Goal: Task Accomplishment & Management: Use online tool/utility

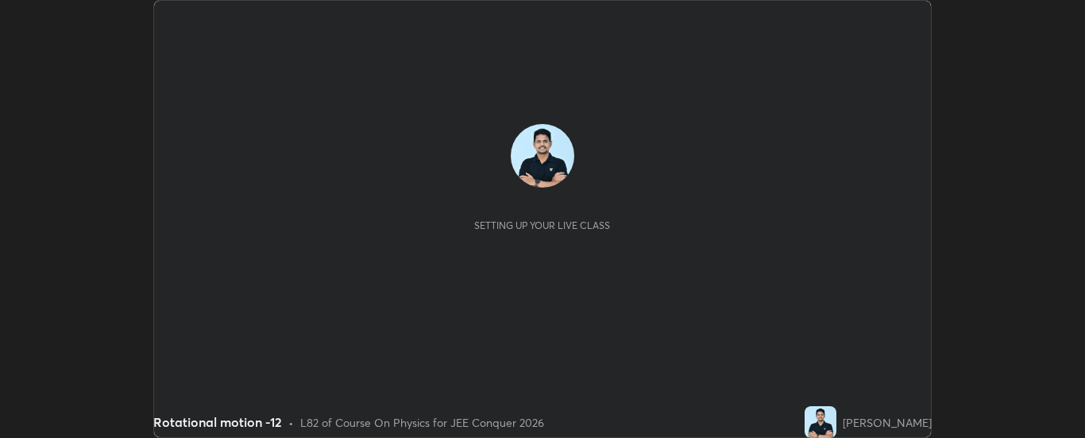
scroll to position [438, 1084]
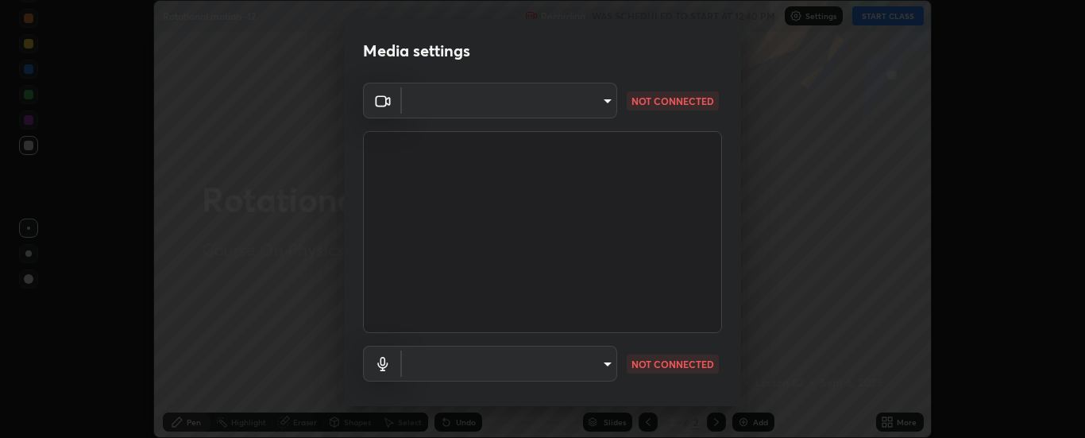
type input "6d3829c99f98afdfe7c29186be8927c2ef9ac3e8f7233b1026567672352cba5b"
type input "communications"
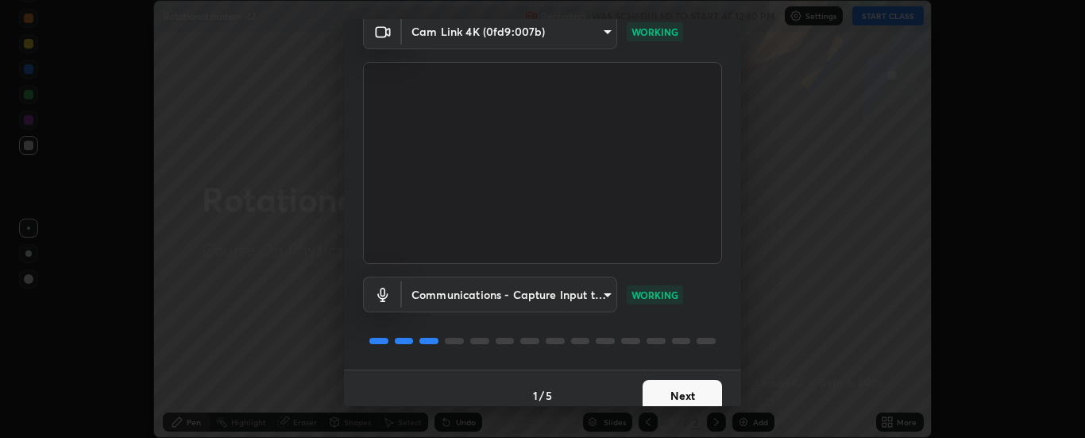
scroll to position [83, 0]
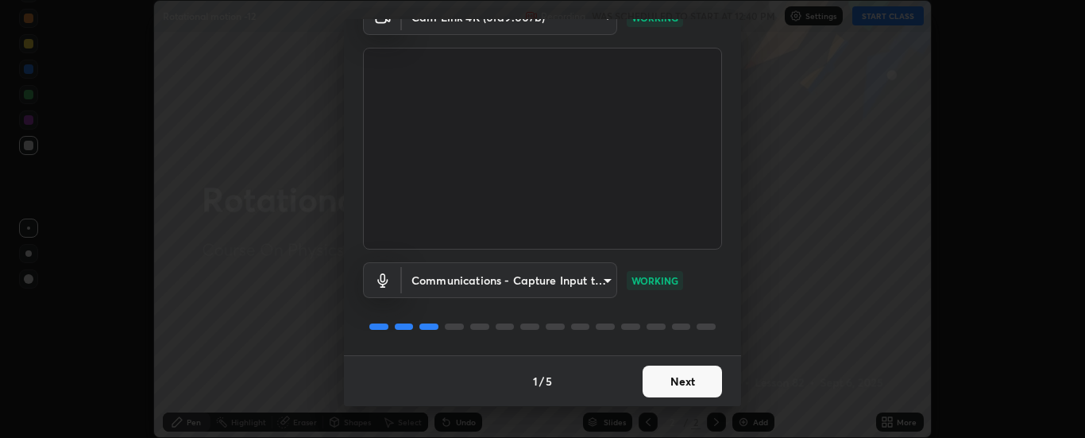
click at [683, 388] on button "Next" at bounding box center [682, 381] width 79 height 32
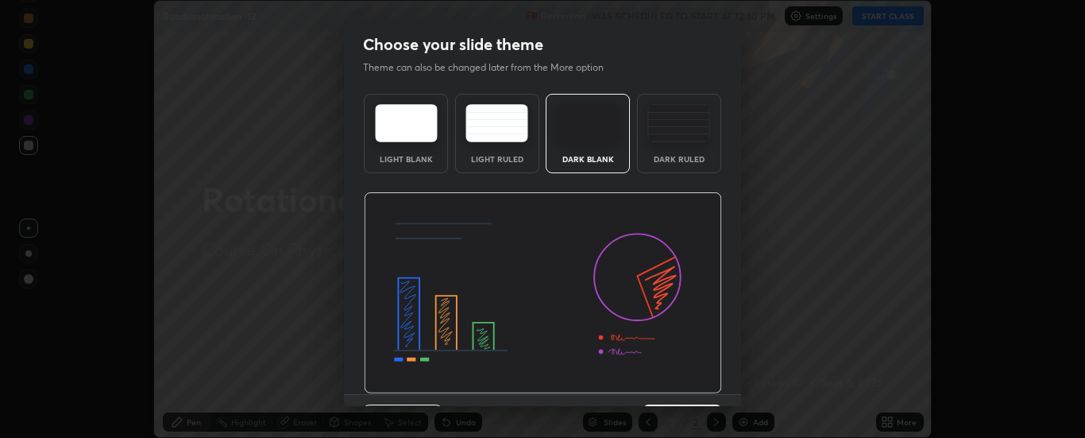
scroll to position [39, 0]
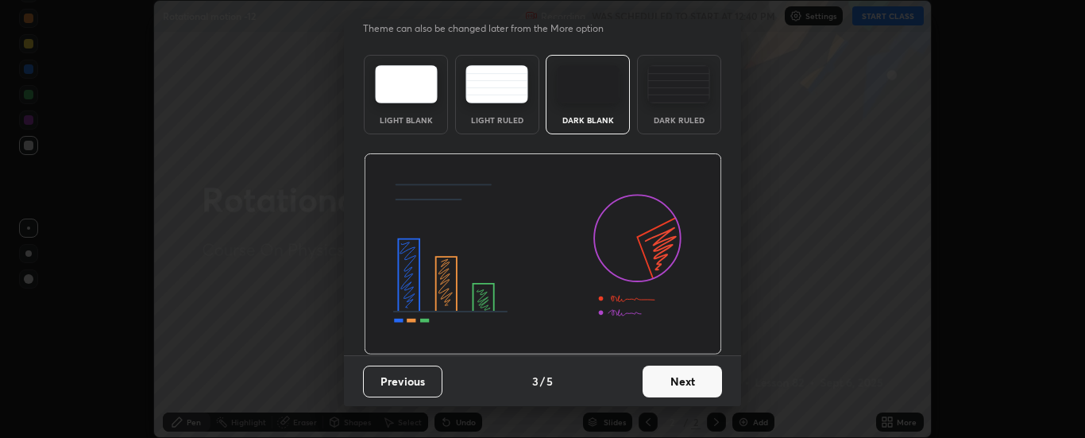
click at [678, 382] on button "Next" at bounding box center [682, 381] width 79 height 32
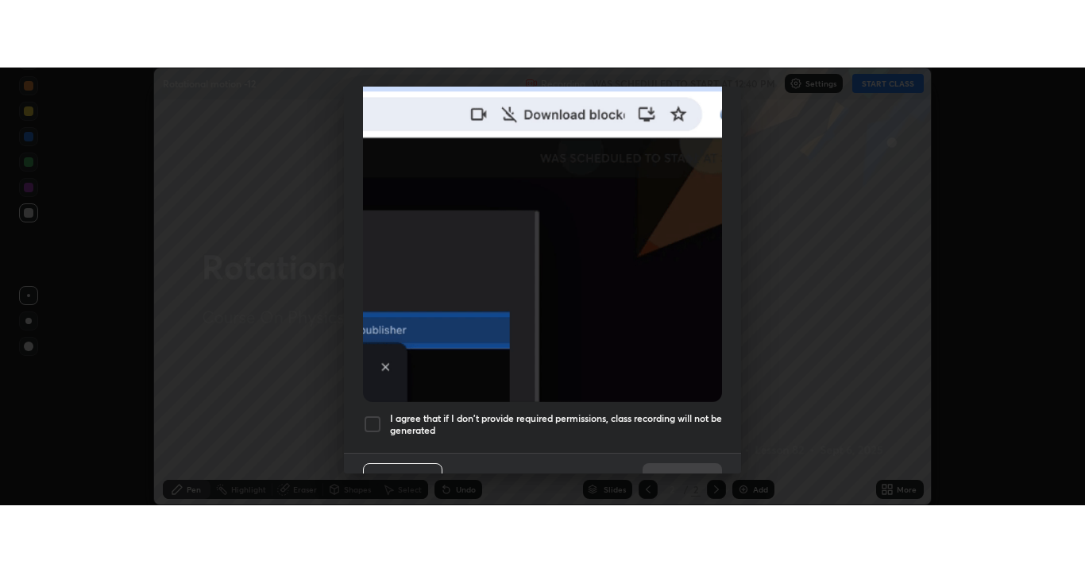
scroll to position [408, 0]
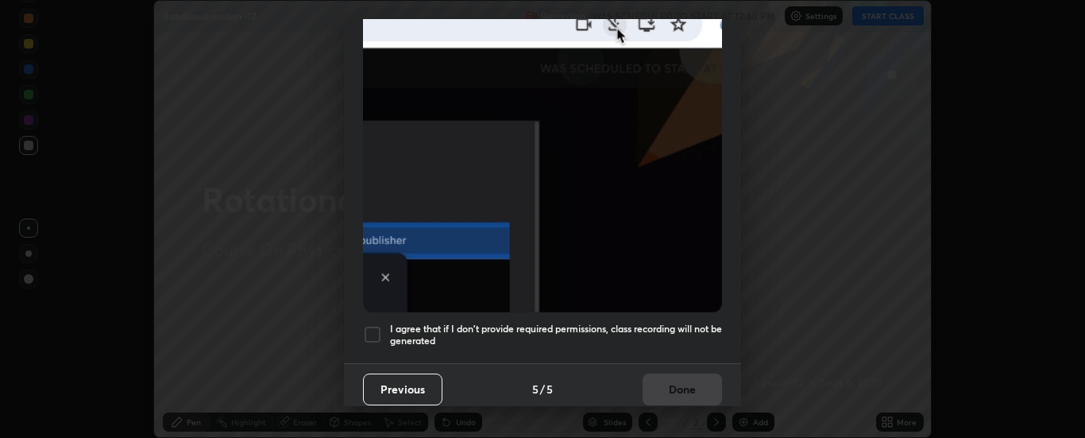
click at [370, 327] on div at bounding box center [372, 334] width 19 height 19
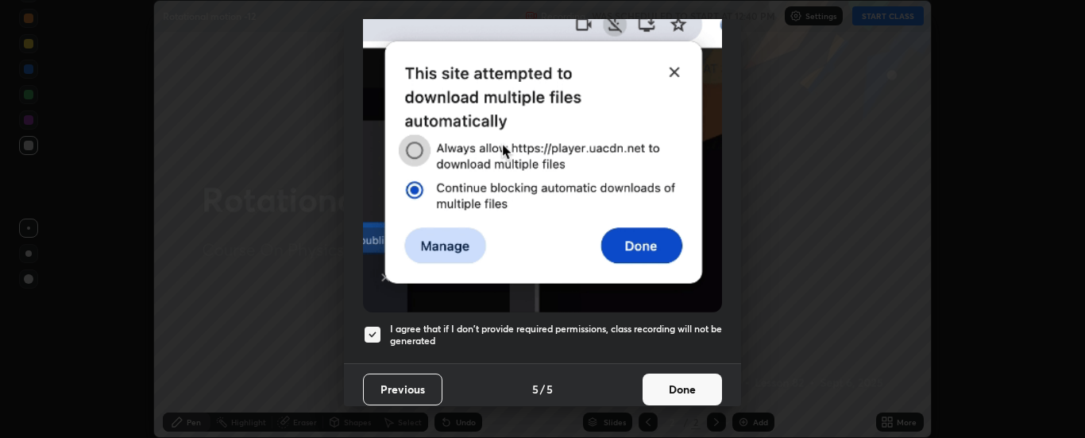
click at [684, 373] on button "Done" at bounding box center [682, 389] width 79 height 32
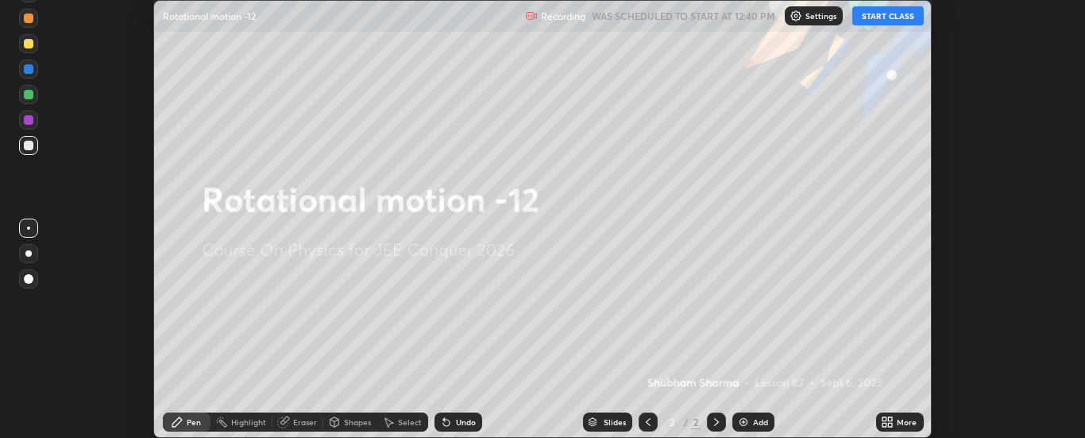
click at [888, 418] on icon at bounding box center [887, 421] width 13 height 13
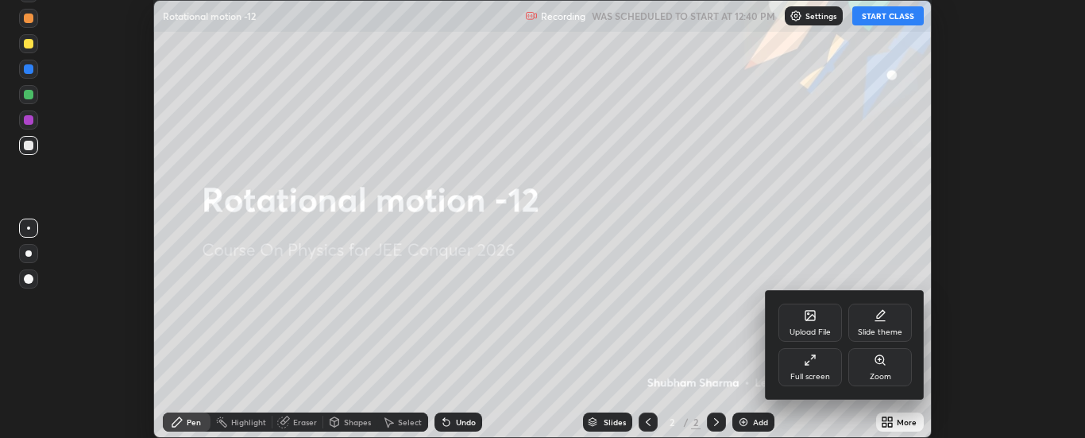
click at [806, 364] on icon at bounding box center [808, 363] width 4 height 4
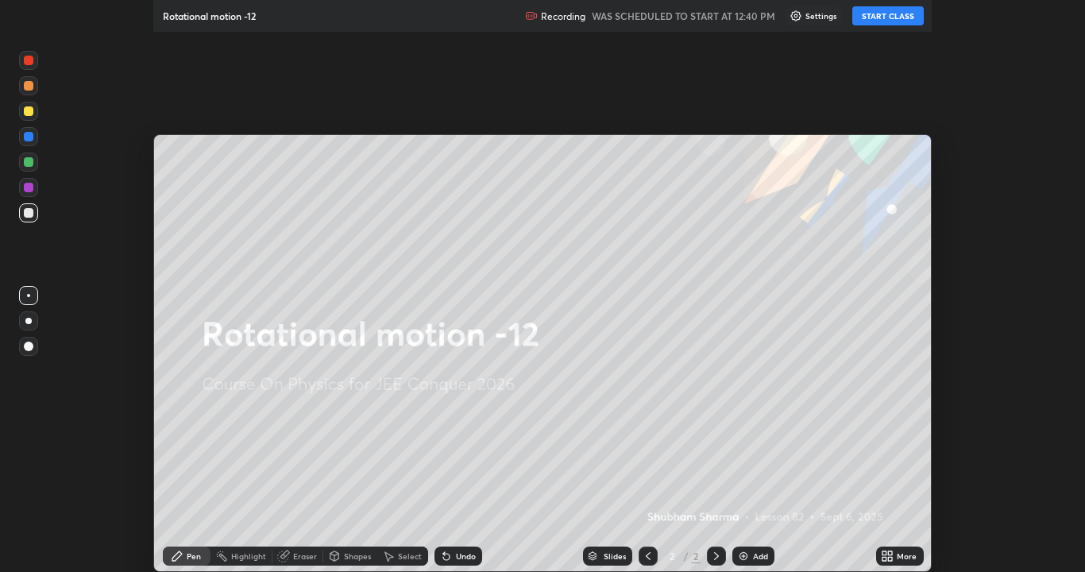
scroll to position [572, 1085]
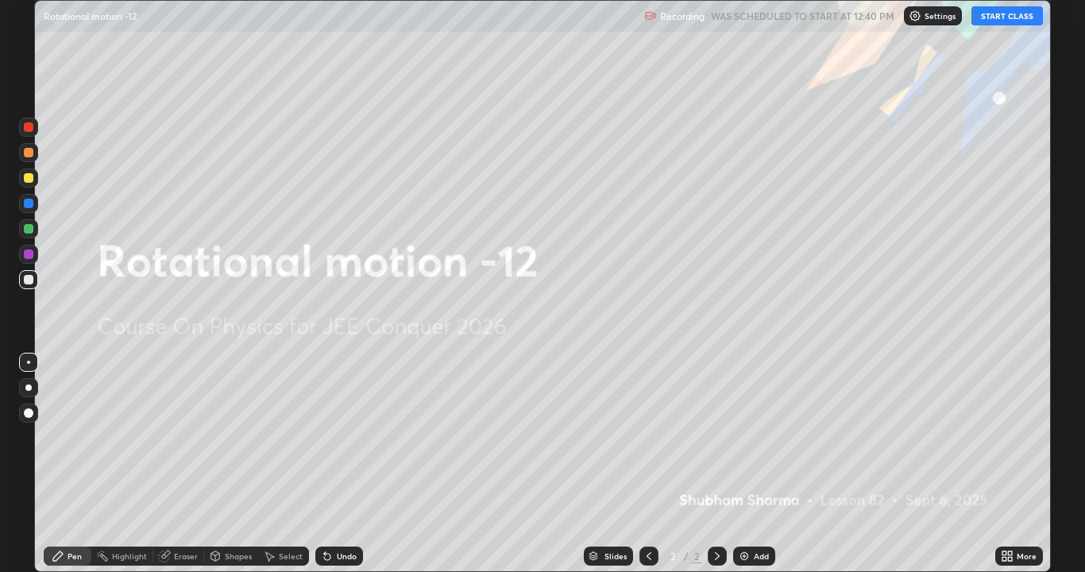
click at [1006, 14] on button "START CLASS" at bounding box center [1008, 15] width 72 height 19
click at [758, 437] on div "Add" at bounding box center [754, 556] width 42 height 19
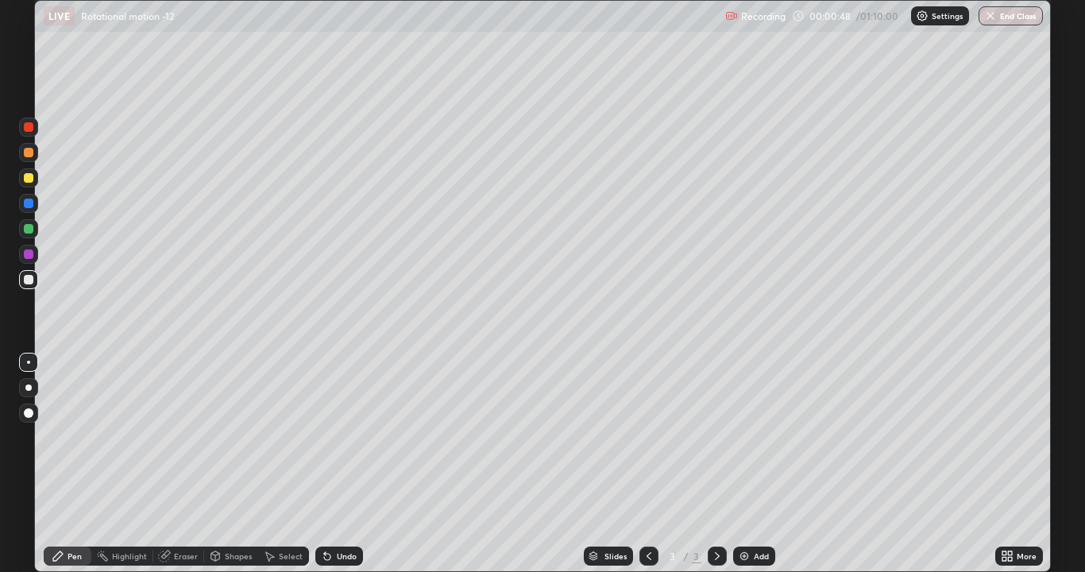
click at [341, 437] on div "Undo" at bounding box center [339, 556] width 48 height 19
click at [232, 437] on div "Shapes" at bounding box center [238, 556] width 27 height 8
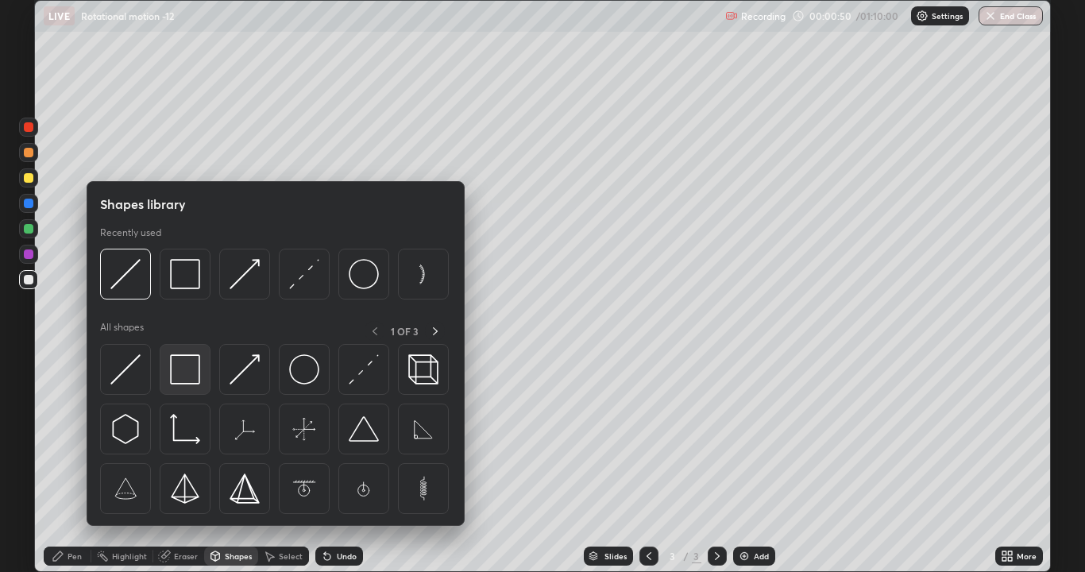
click at [184, 363] on img at bounding box center [185, 369] width 30 height 30
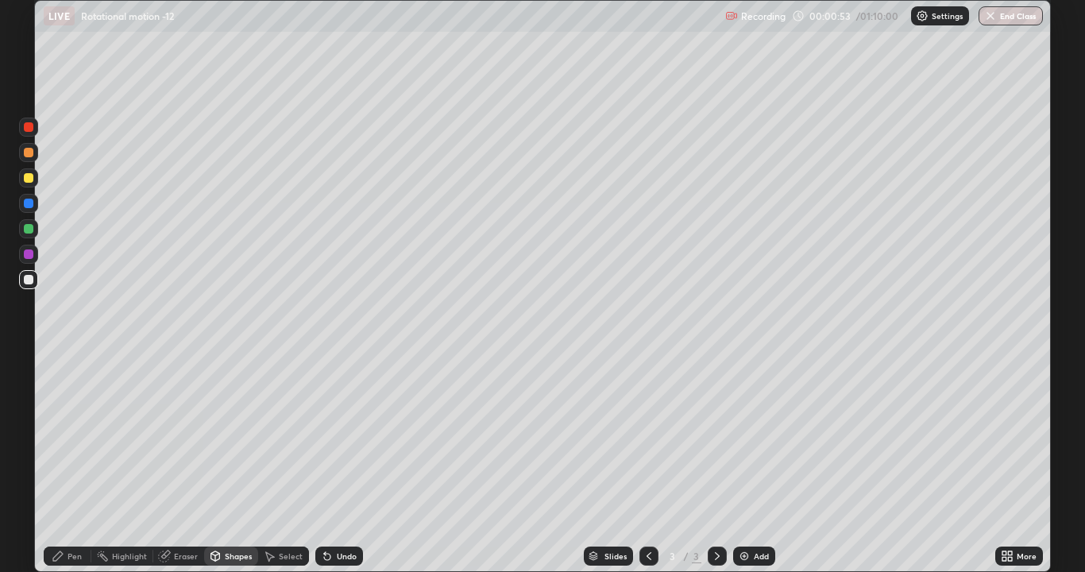
click at [69, 437] on div "Pen" at bounding box center [68, 556] width 48 height 19
click at [341, 437] on div "Undo" at bounding box center [339, 556] width 48 height 19
click at [334, 437] on div "Undo" at bounding box center [339, 556] width 48 height 19
click at [350, 437] on div "Undo" at bounding box center [347, 556] width 20 height 8
click at [337, 437] on div "Undo" at bounding box center [347, 556] width 20 height 8
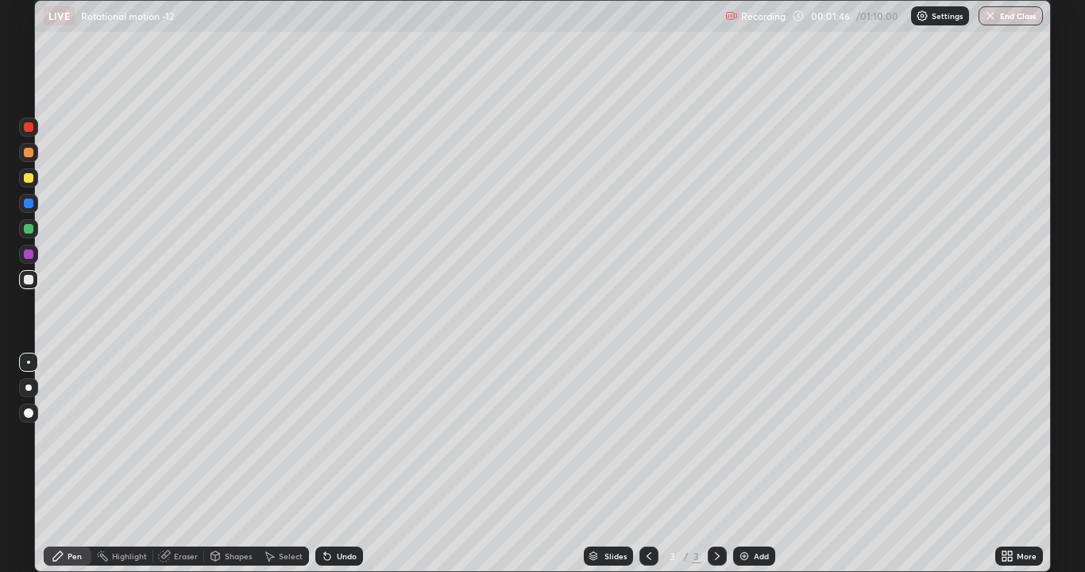
click at [337, 437] on div "Undo" at bounding box center [347, 556] width 20 height 8
click at [338, 437] on div "Undo" at bounding box center [347, 556] width 20 height 8
click at [182, 437] on div "Eraser" at bounding box center [186, 556] width 24 height 8
click at [70, 437] on div "Pen" at bounding box center [75, 556] width 14 height 8
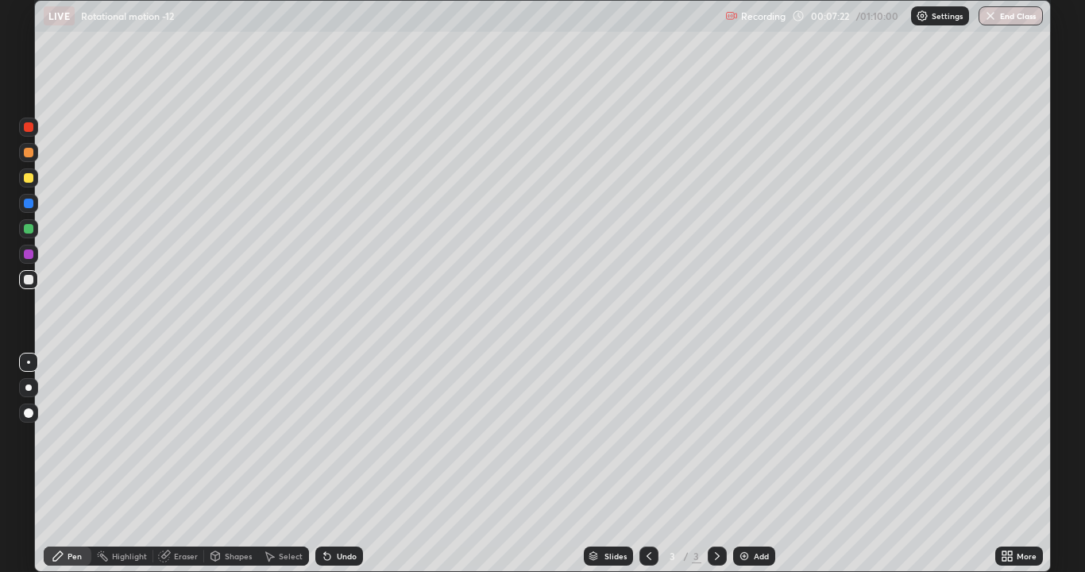
click at [759, 437] on div "Add" at bounding box center [761, 556] width 15 height 8
click at [216, 437] on icon at bounding box center [215, 555] width 9 height 2
click at [177, 437] on div "Eraser" at bounding box center [186, 556] width 24 height 8
click at [30, 437] on icon at bounding box center [28, 503] width 13 height 14
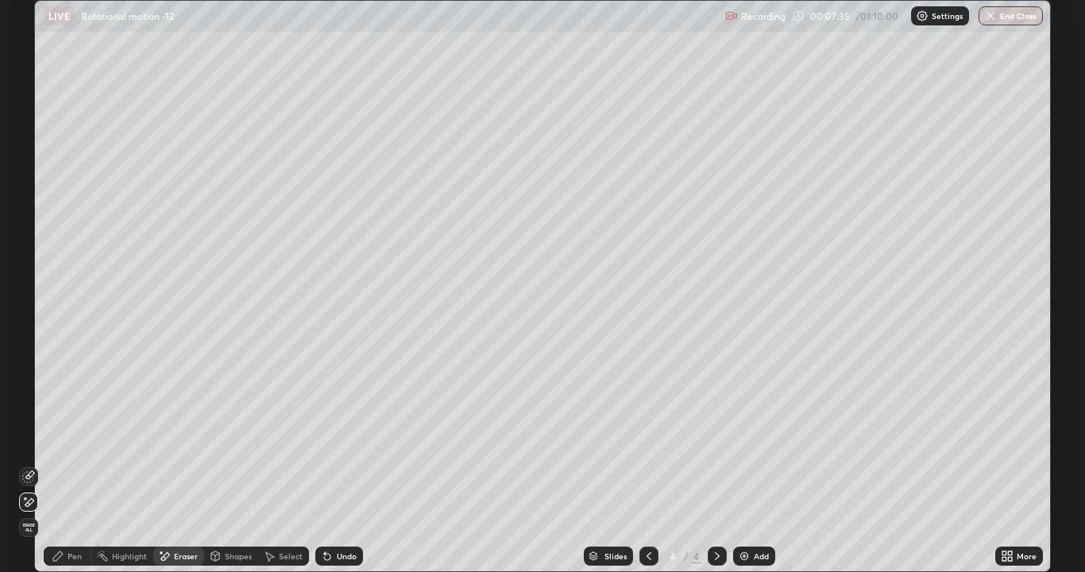
click at [79, 437] on div "Pen" at bounding box center [68, 556] width 48 height 19
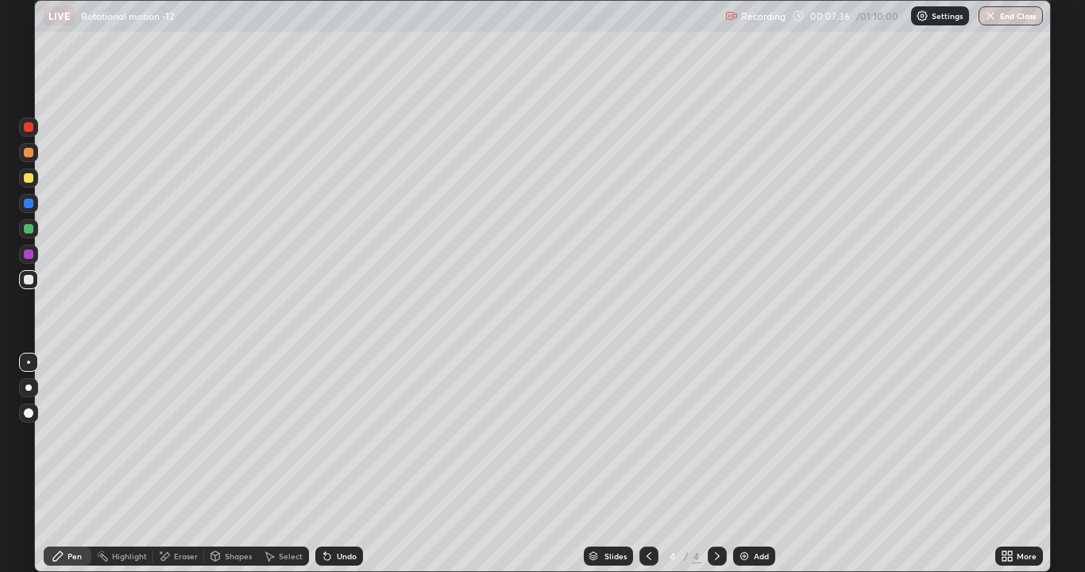
click at [232, 437] on div "Shapes" at bounding box center [238, 556] width 27 height 8
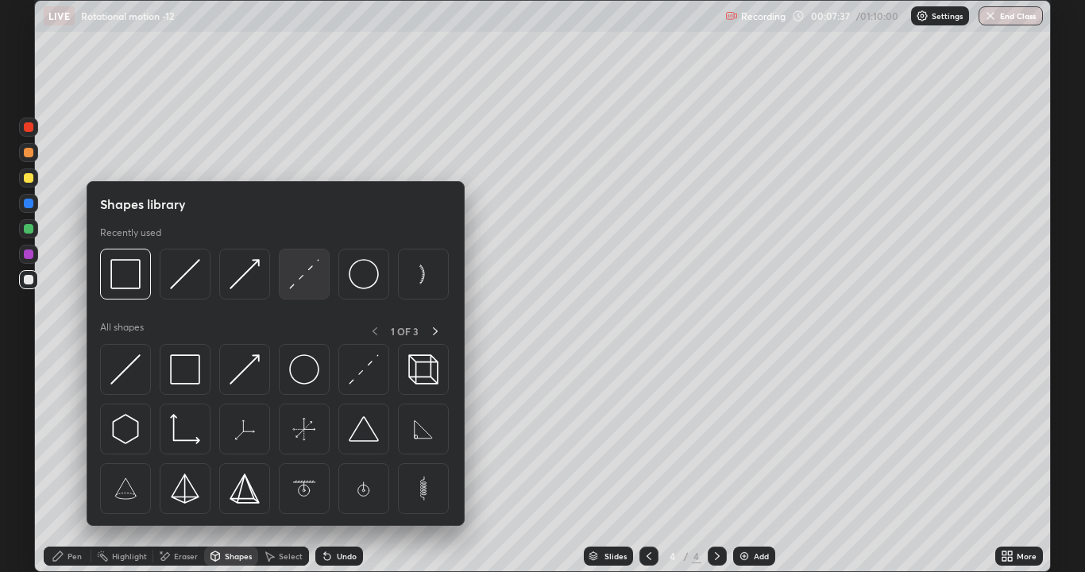
click at [299, 277] on img at bounding box center [304, 274] width 30 height 30
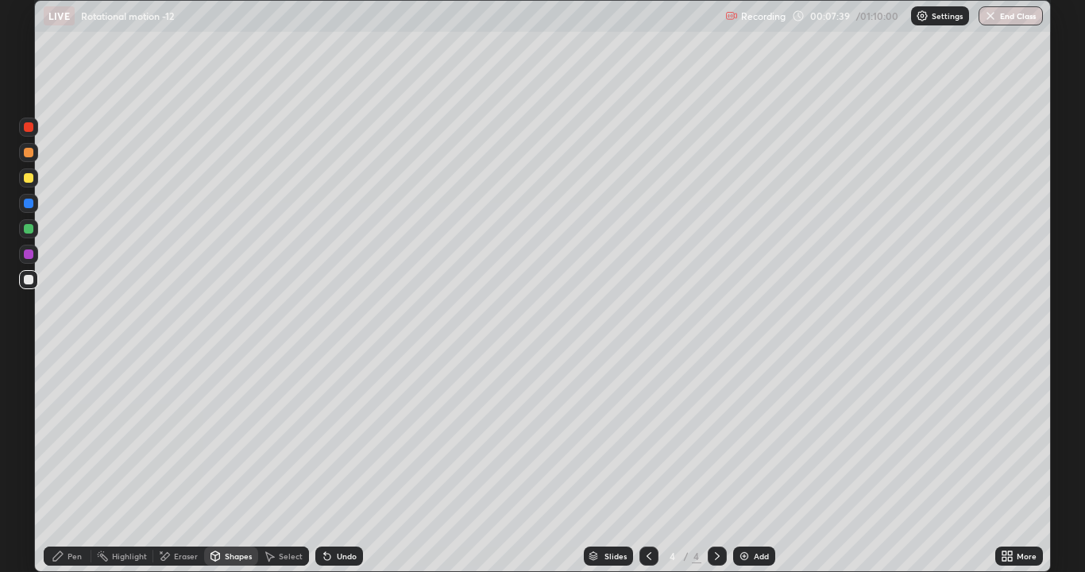
click at [61, 437] on div "Pen" at bounding box center [68, 556] width 48 height 19
click at [246, 437] on div "Shapes" at bounding box center [238, 556] width 27 height 8
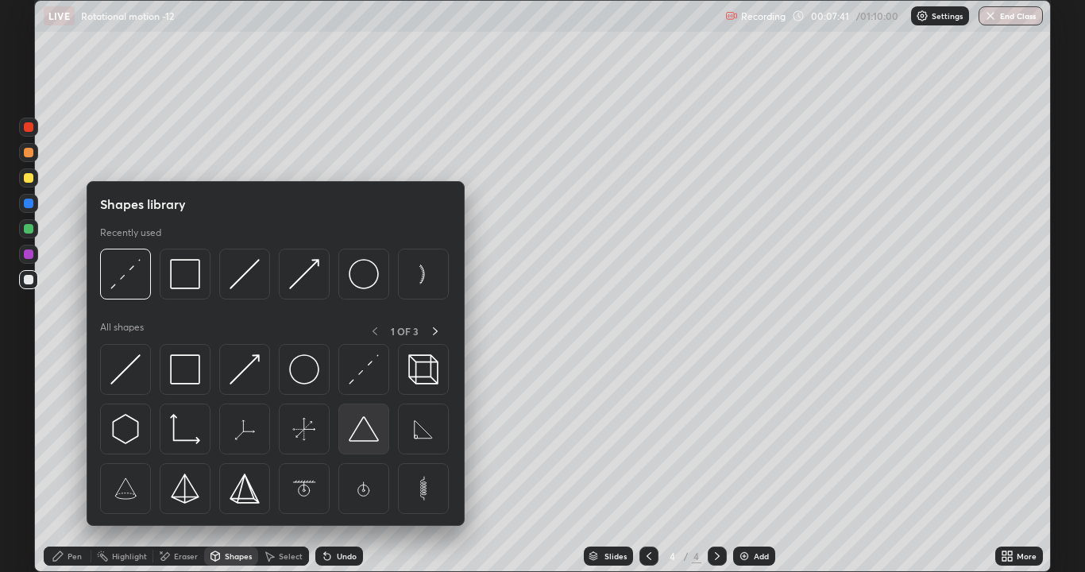
click at [362, 432] on img at bounding box center [364, 429] width 30 height 30
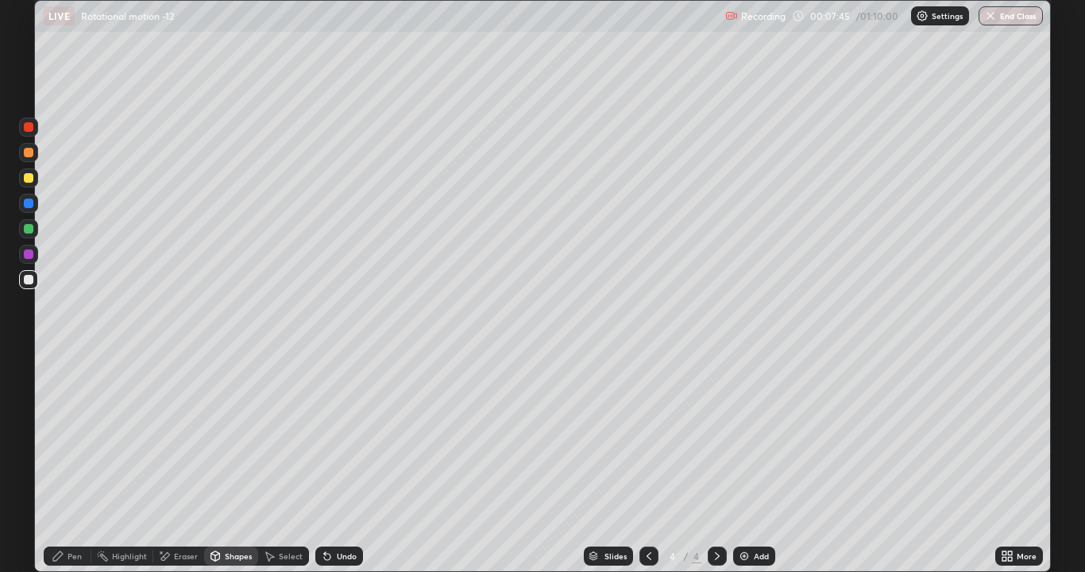
click at [223, 437] on div "Shapes" at bounding box center [231, 556] width 54 height 19
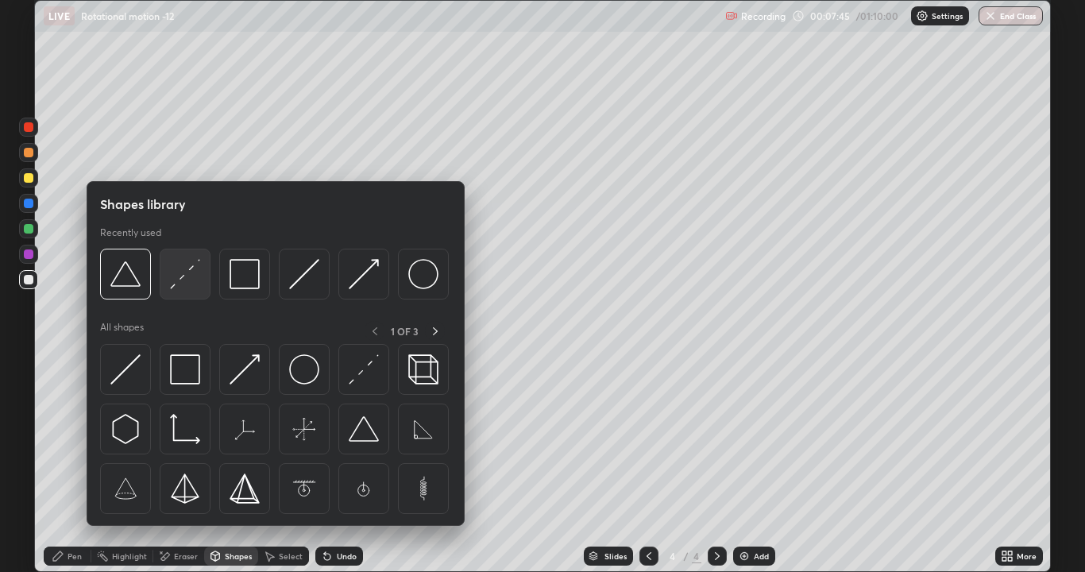
click at [167, 284] on div at bounding box center [185, 274] width 51 height 51
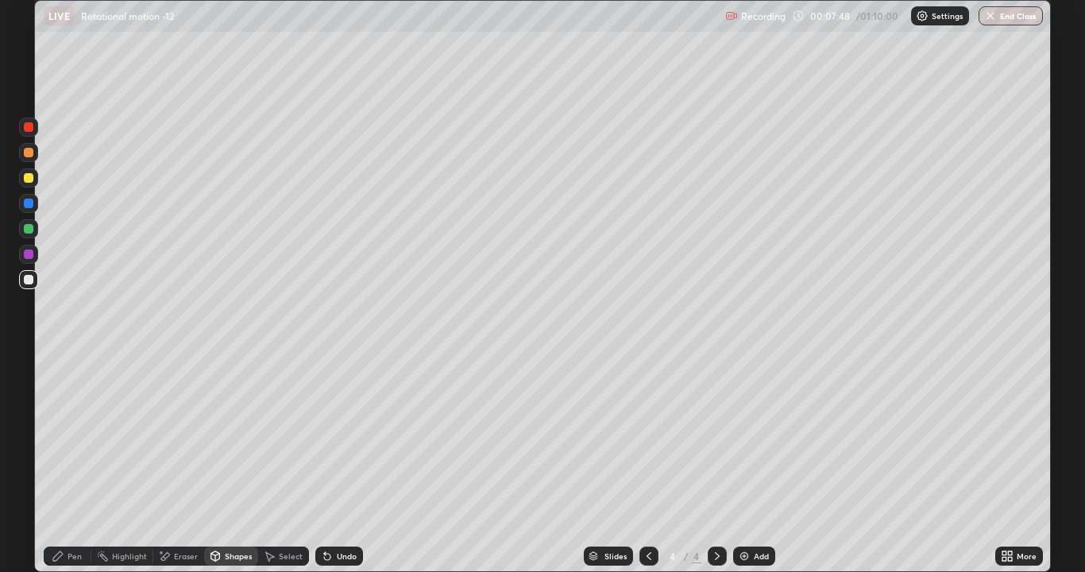
click at [66, 437] on div "Pen" at bounding box center [68, 556] width 48 height 19
click at [326, 437] on div "Undo" at bounding box center [339, 556] width 48 height 19
click at [175, 437] on div "Eraser" at bounding box center [178, 556] width 51 height 19
click at [56, 437] on icon at bounding box center [58, 556] width 10 height 10
click at [177, 437] on div "Eraser" at bounding box center [186, 556] width 24 height 8
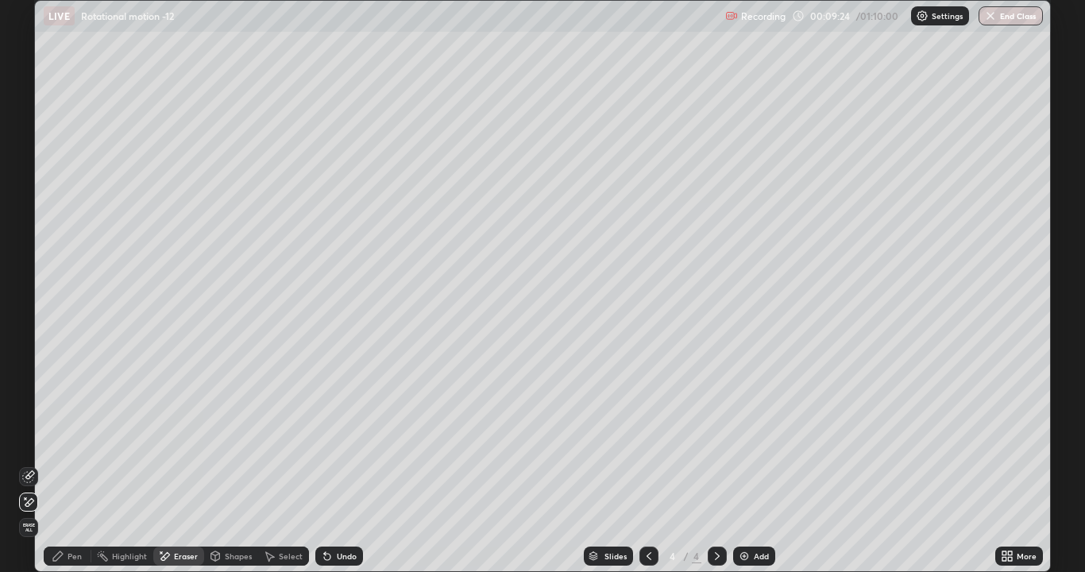
click at [46, 437] on div "Pen" at bounding box center [68, 556] width 48 height 19
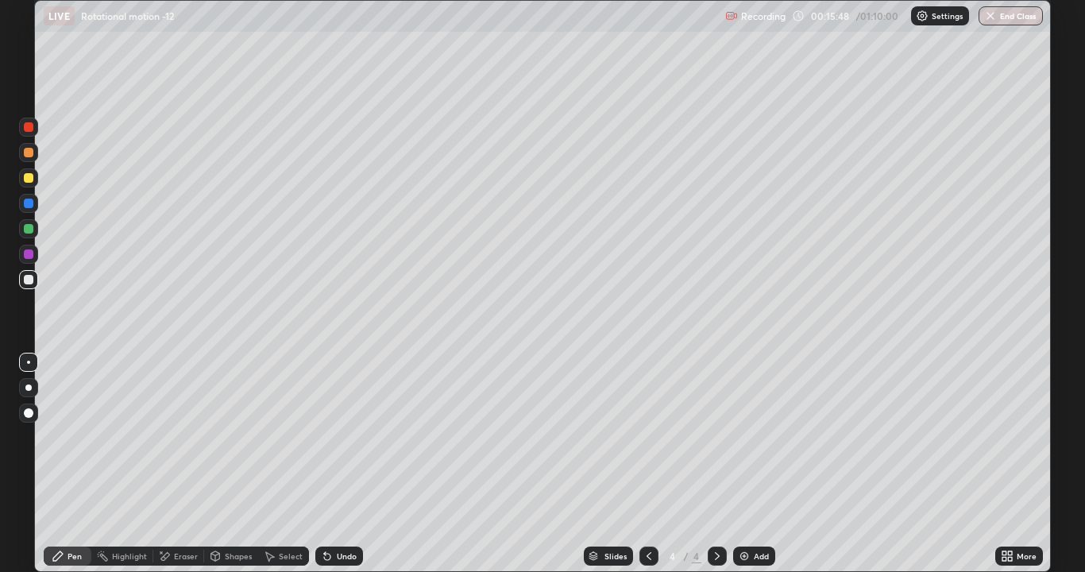
click at [754, 437] on div "Add" at bounding box center [761, 556] width 15 height 8
click at [334, 437] on div "Undo" at bounding box center [339, 556] width 48 height 19
click at [338, 437] on div "Undo" at bounding box center [339, 556] width 48 height 19
click at [340, 437] on div "Undo" at bounding box center [339, 556] width 48 height 19
click at [177, 437] on div "Eraser" at bounding box center [186, 556] width 24 height 8
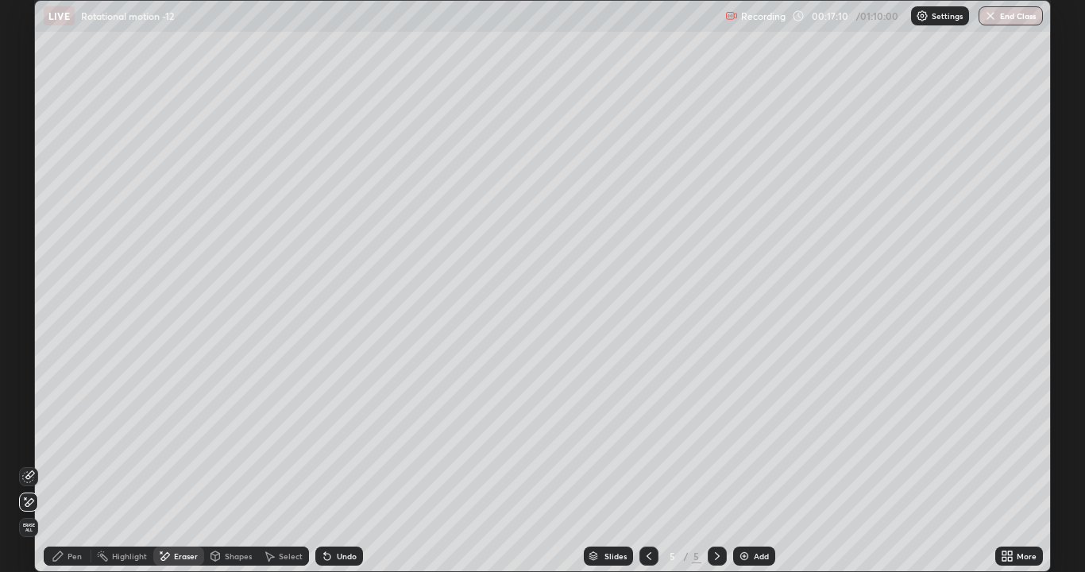
click at [72, 437] on div "Pen" at bounding box center [75, 556] width 14 height 8
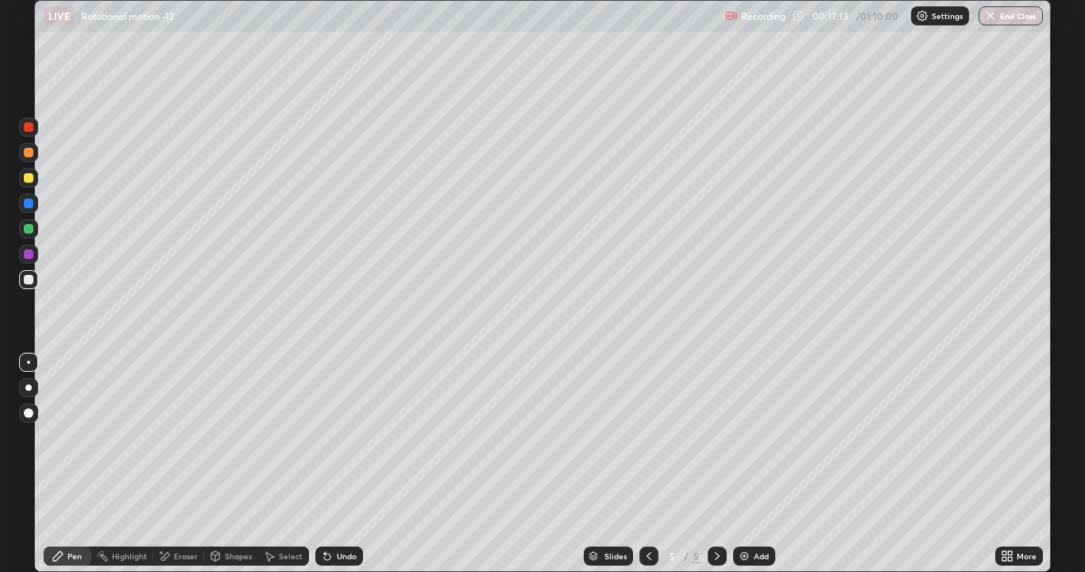
click at [168, 437] on icon at bounding box center [164, 557] width 13 height 14
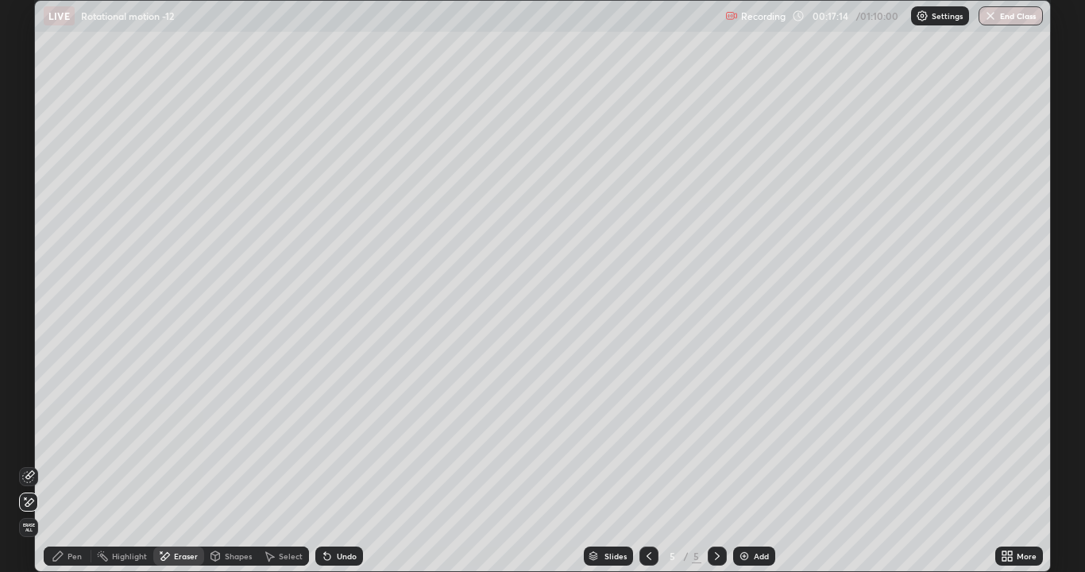
click at [69, 437] on div "Pen" at bounding box center [75, 556] width 14 height 8
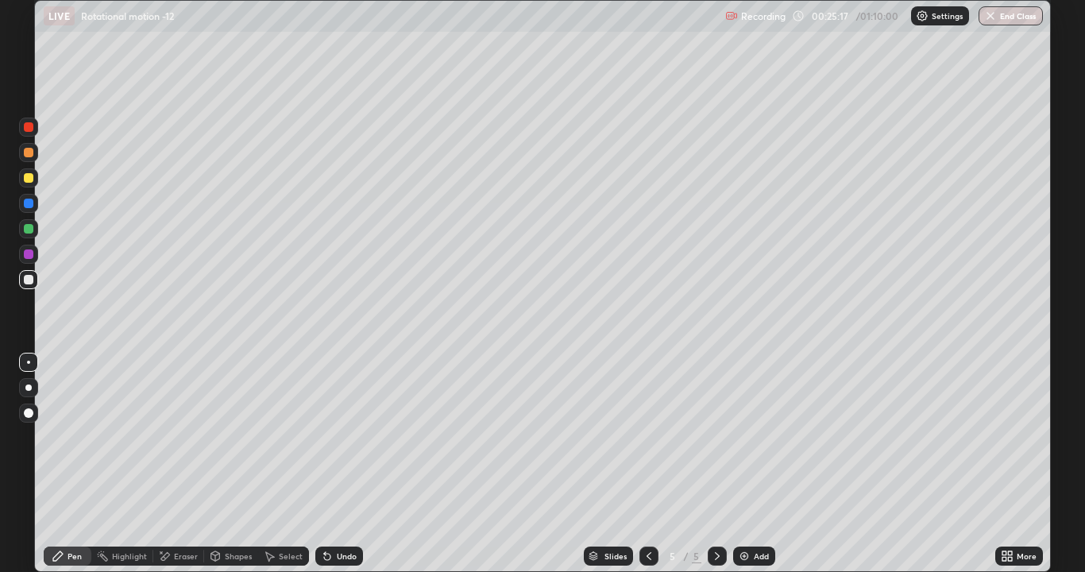
click at [750, 437] on div "Add" at bounding box center [754, 556] width 42 height 19
click at [324, 437] on icon at bounding box center [325, 553] width 2 height 2
click at [327, 437] on icon at bounding box center [327, 556] width 13 height 13
click at [187, 437] on div "Eraser" at bounding box center [186, 556] width 24 height 8
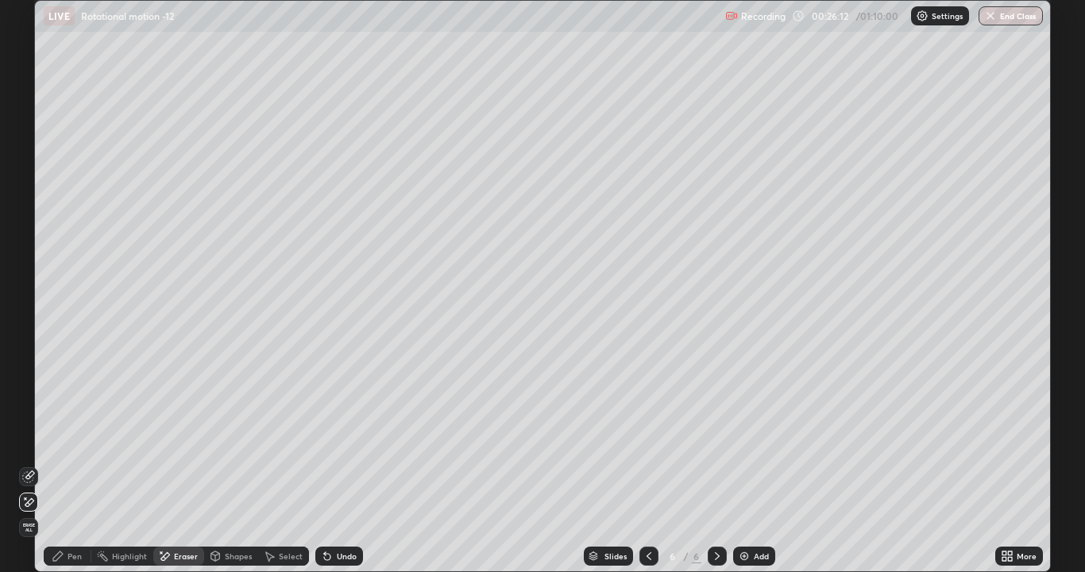
click at [58, 437] on icon at bounding box center [58, 556] width 10 height 10
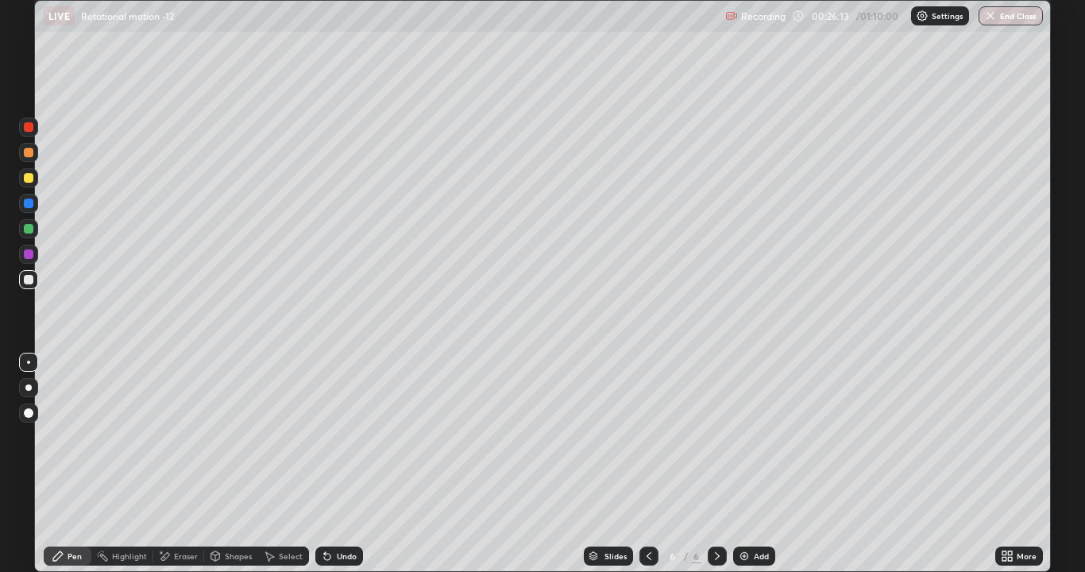
click at [172, 437] on div "Eraser" at bounding box center [178, 556] width 51 height 19
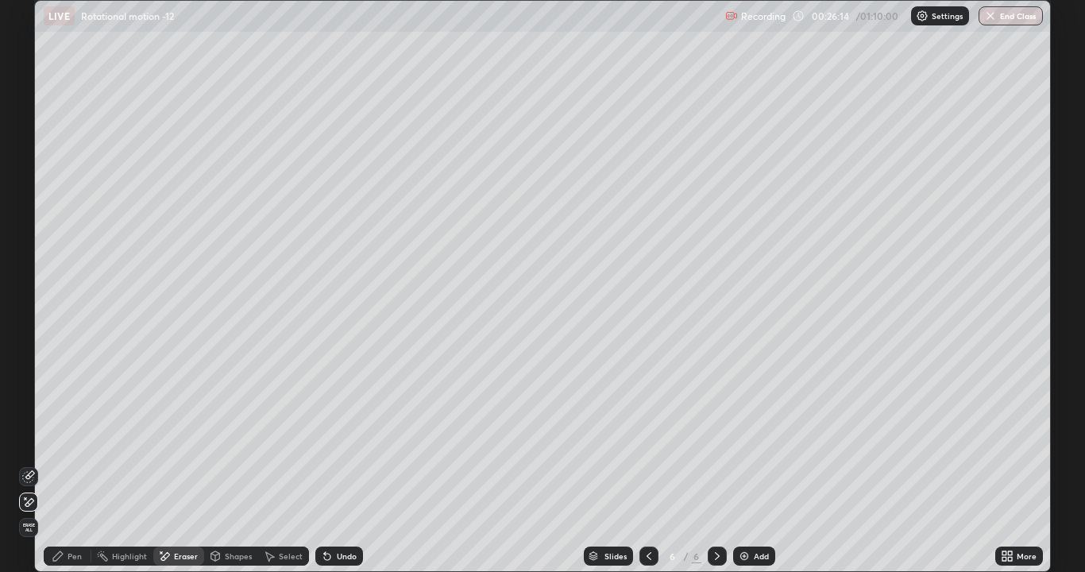
click at [68, 437] on div "Pen" at bounding box center [68, 556] width 48 height 19
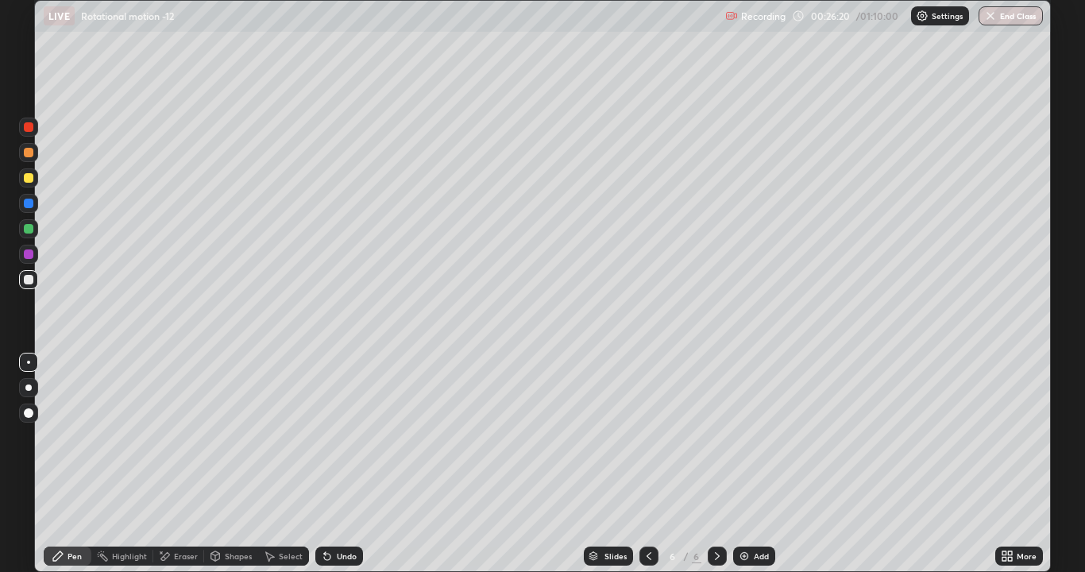
click at [189, 437] on div "Eraser" at bounding box center [178, 556] width 51 height 19
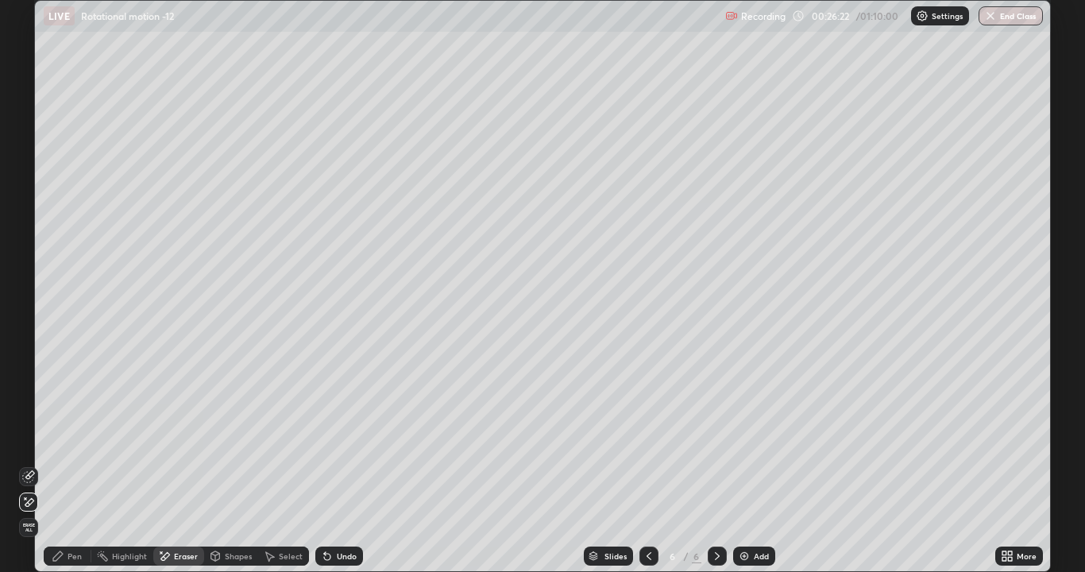
click at [62, 437] on icon at bounding box center [58, 556] width 10 height 10
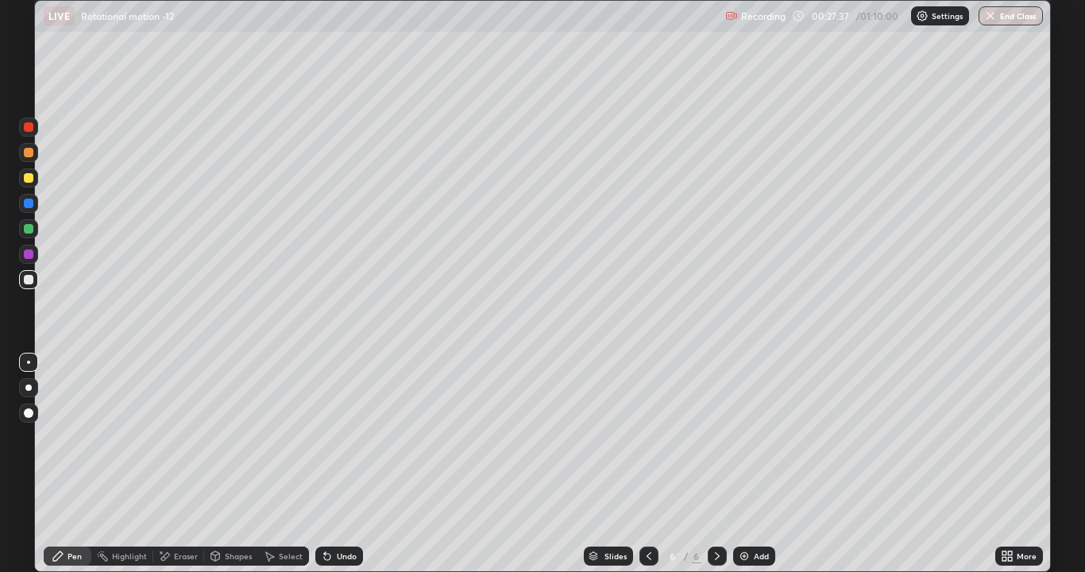
click at [174, 437] on div "Eraser" at bounding box center [186, 556] width 24 height 8
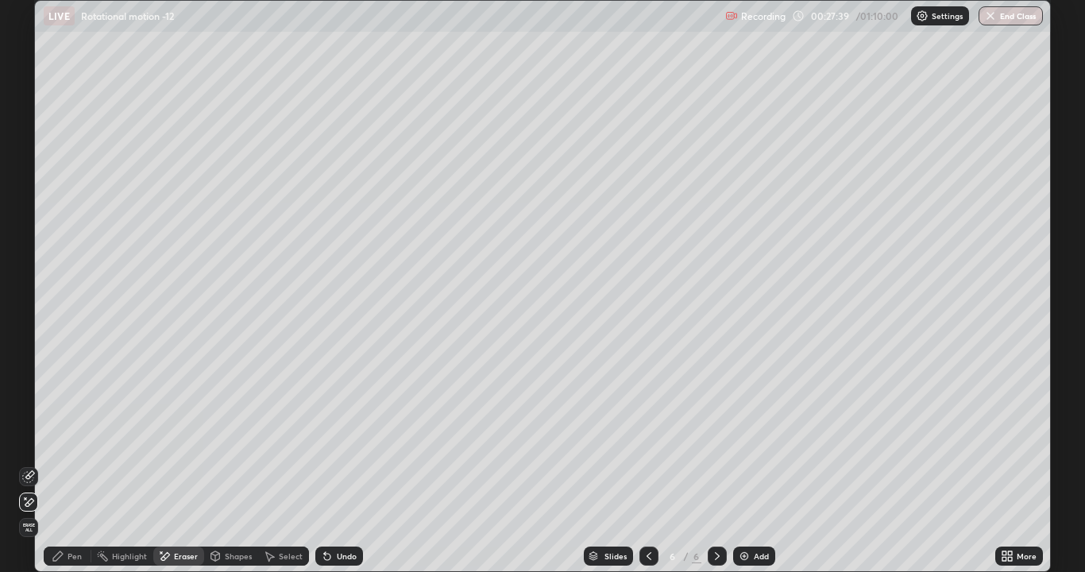
click at [64, 437] on div "Pen" at bounding box center [68, 556] width 48 height 19
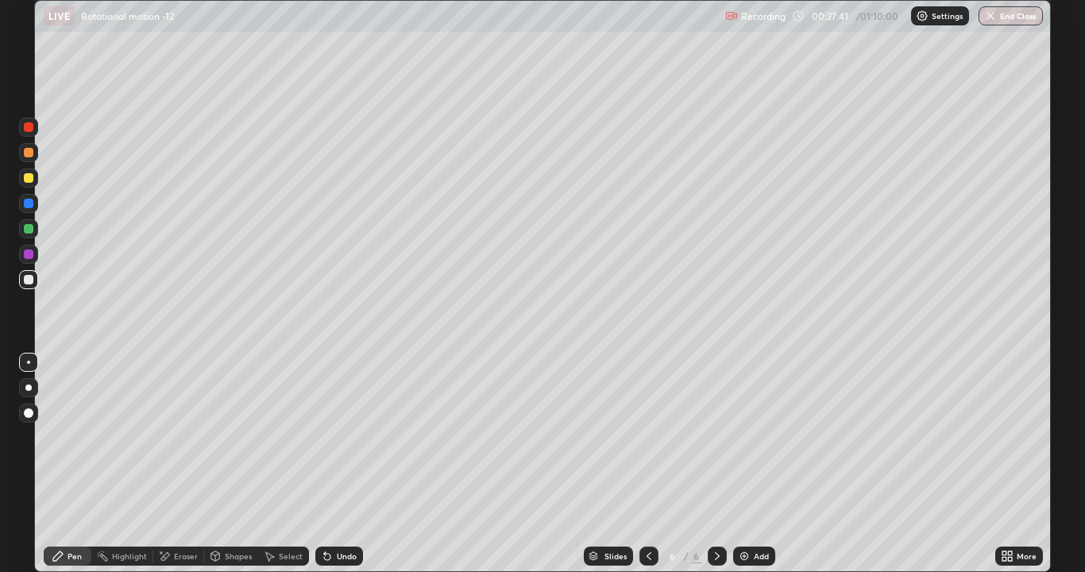
click at [181, 437] on div "Eraser" at bounding box center [186, 556] width 24 height 8
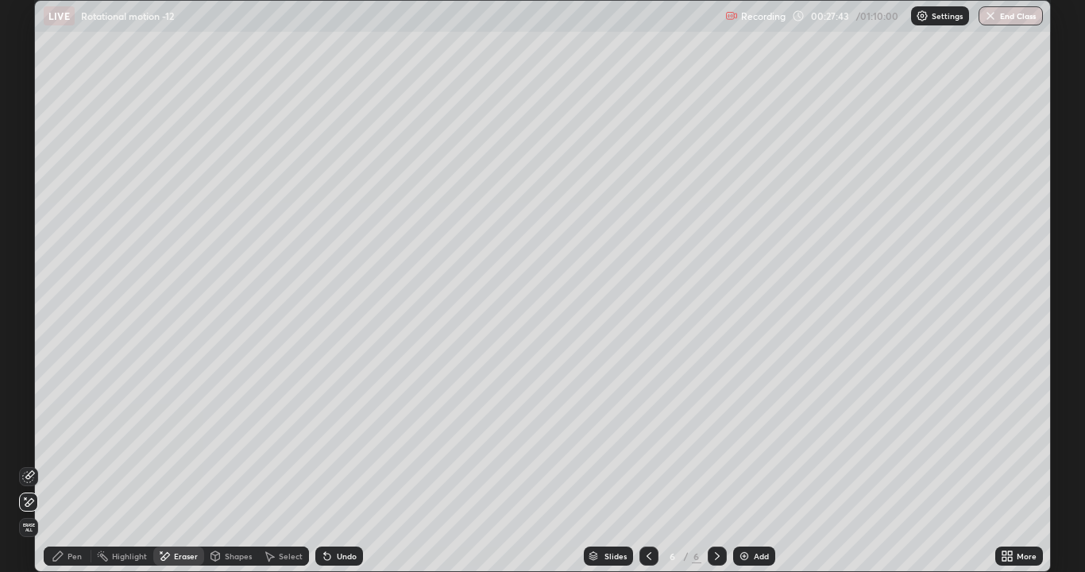
click at [63, 437] on div "Pen" at bounding box center [68, 556] width 48 height 19
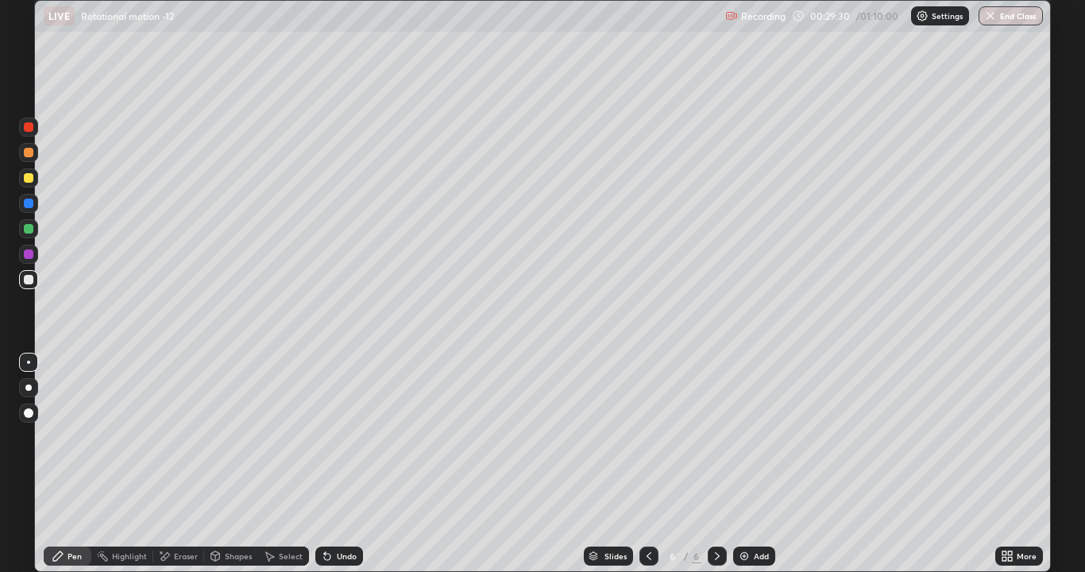
click at [235, 437] on div "Shapes" at bounding box center [238, 556] width 27 height 8
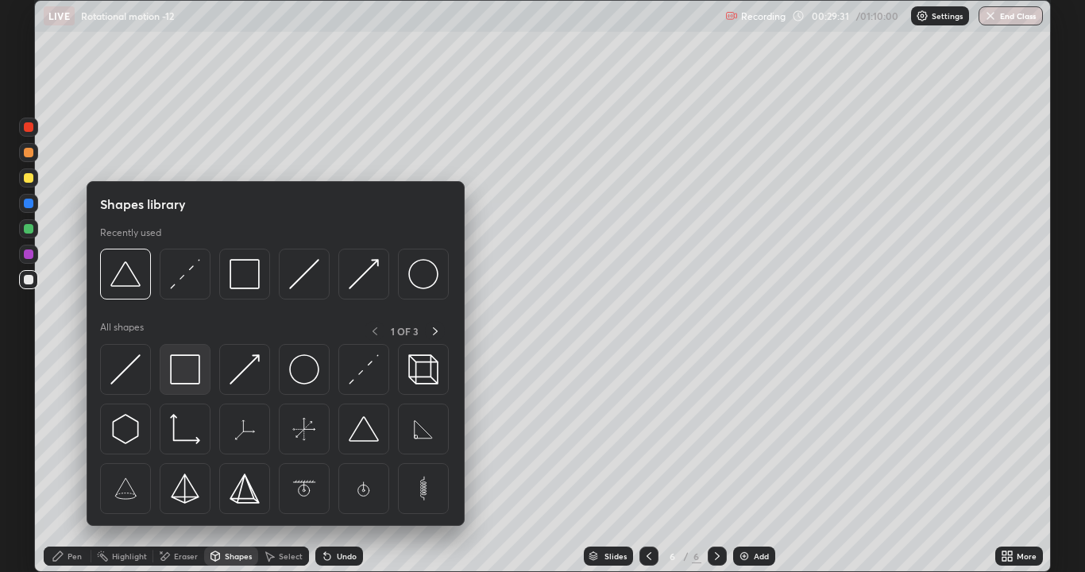
click at [195, 374] on img at bounding box center [185, 369] width 30 height 30
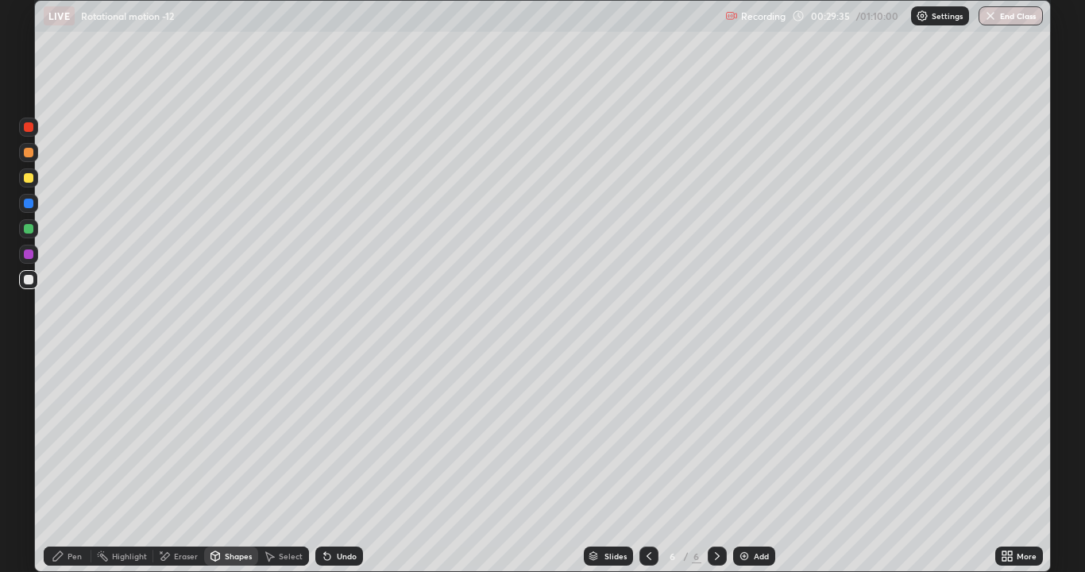
click at [79, 437] on div "Pen" at bounding box center [68, 556] width 48 height 19
click at [183, 437] on div "Eraser" at bounding box center [186, 556] width 24 height 8
click at [748, 437] on img at bounding box center [744, 556] width 13 height 13
click at [79, 437] on div "Pen" at bounding box center [68, 556] width 48 height 19
click at [334, 437] on div "Undo" at bounding box center [339, 556] width 48 height 19
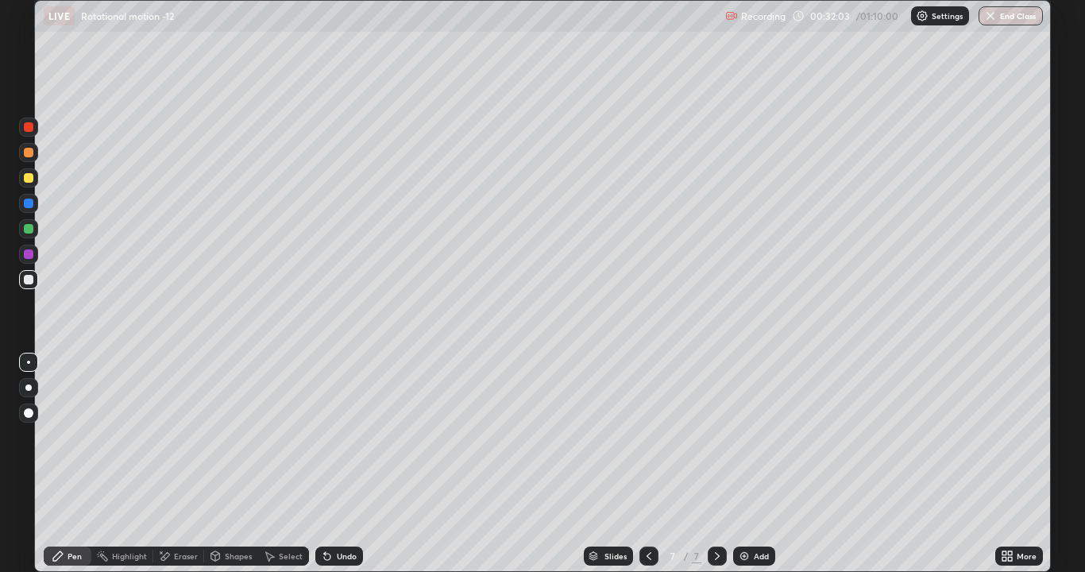
click at [187, 437] on div "Eraser" at bounding box center [186, 556] width 24 height 8
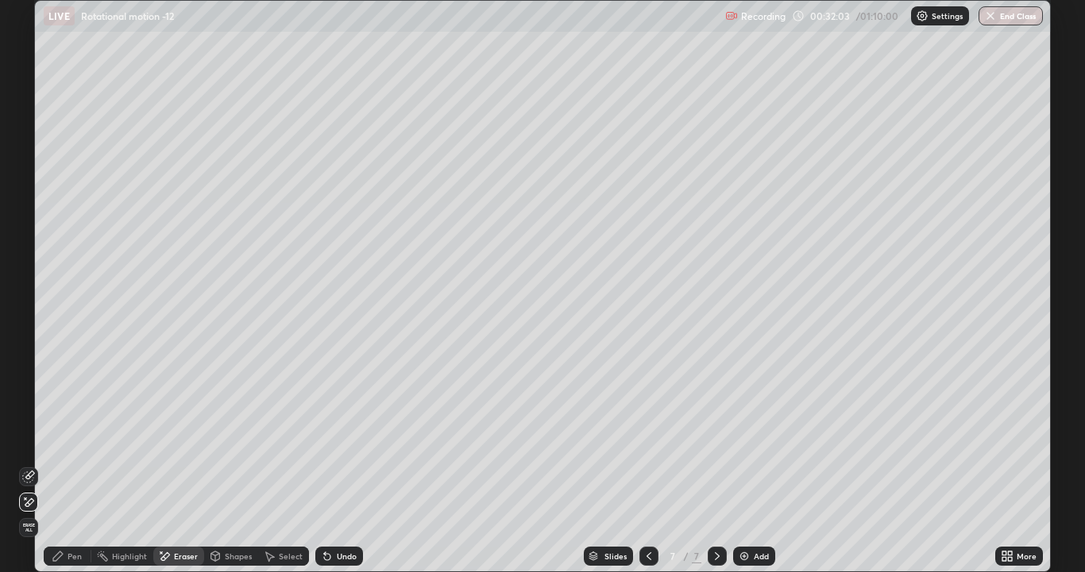
click at [174, 437] on div "Eraser" at bounding box center [186, 556] width 24 height 8
click at [65, 437] on div "Pen" at bounding box center [68, 556] width 48 height 19
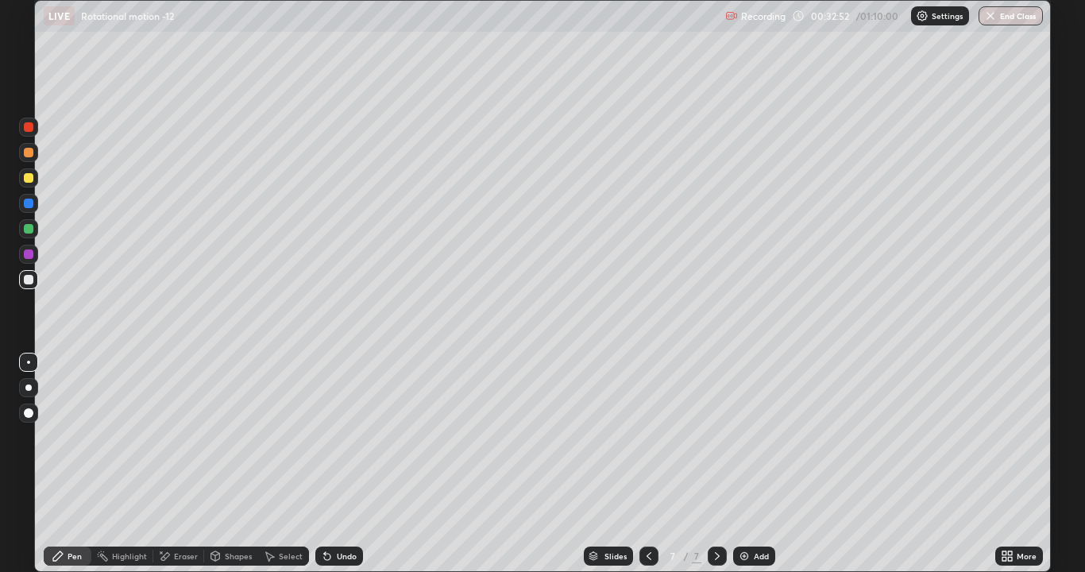
click at [337, 437] on div "Undo" at bounding box center [347, 556] width 20 height 8
click at [342, 437] on div "Undo" at bounding box center [347, 556] width 20 height 8
click at [337, 437] on div "Undo" at bounding box center [347, 556] width 20 height 8
click at [336, 437] on div "Undo" at bounding box center [339, 556] width 48 height 19
click at [325, 437] on icon at bounding box center [327, 557] width 6 height 6
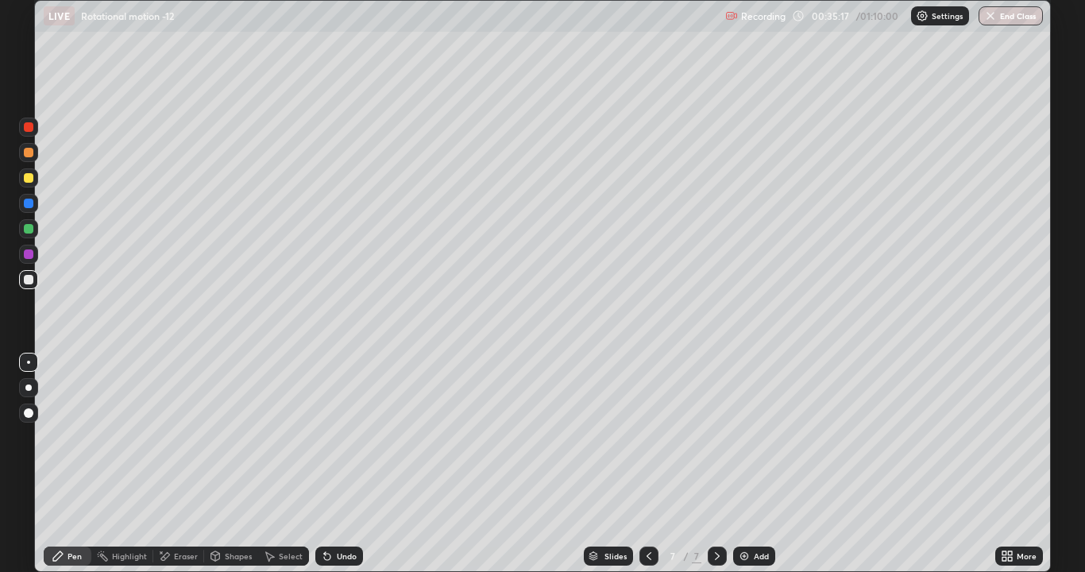
click at [327, 437] on icon at bounding box center [327, 557] width 6 height 6
click at [337, 437] on div "Undo" at bounding box center [347, 556] width 20 height 8
click at [339, 437] on div "Undo" at bounding box center [339, 556] width 48 height 19
click at [340, 437] on div "Undo" at bounding box center [339, 556] width 48 height 19
click at [345, 437] on div "Undo" at bounding box center [347, 556] width 20 height 8
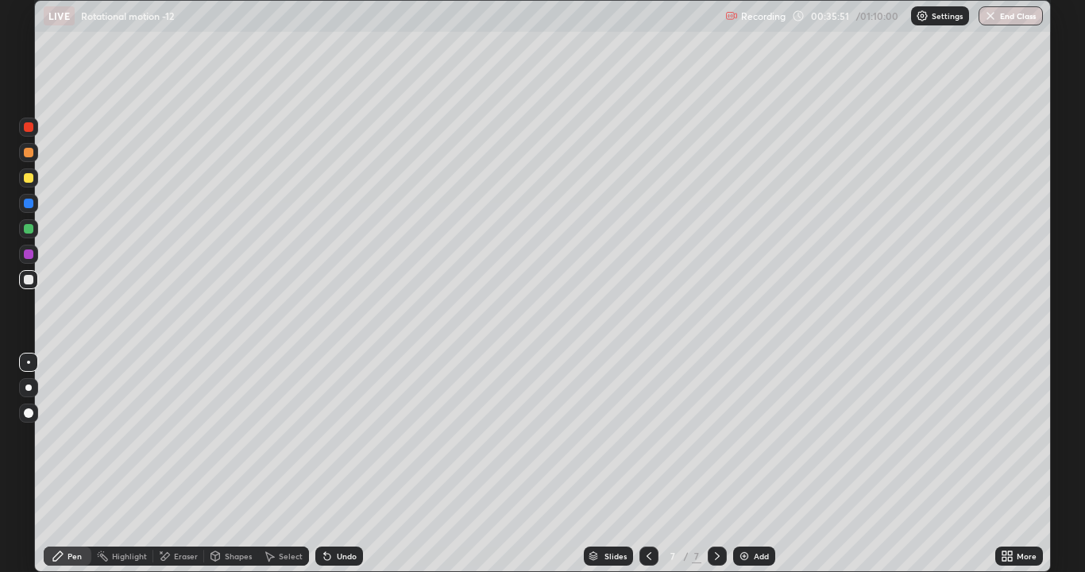
click at [342, 437] on div "Undo" at bounding box center [347, 556] width 20 height 8
click at [744, 437] on img at bounding box center [744, 556] width 13 height 13
click at [191, 437] on div "Eraser" at bounding box center [186, 556] width 24 height 8
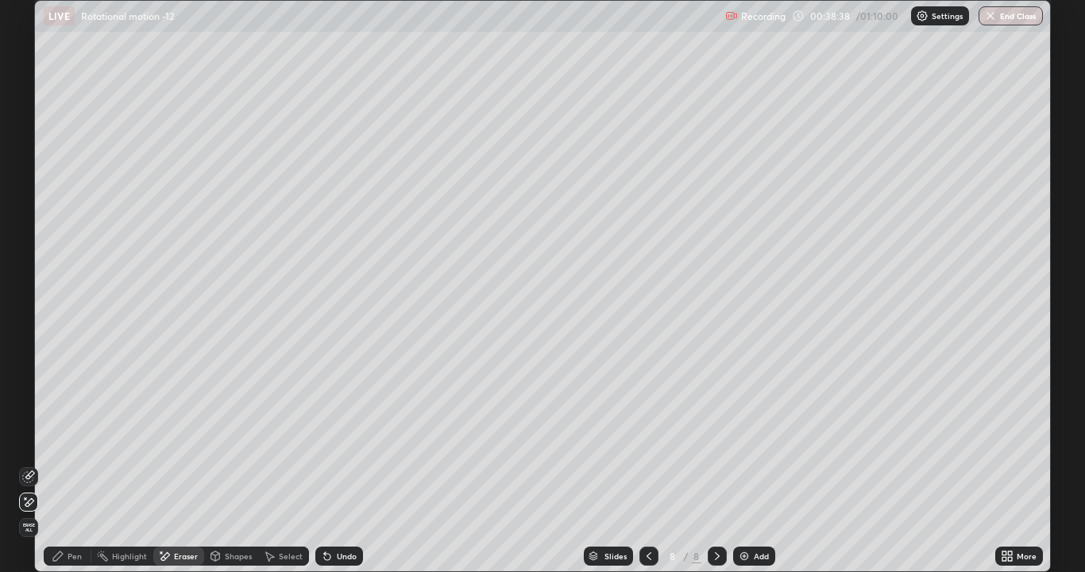
click at [72, 437] on div "Pen" at bounding box center [75, 556] width 14 height 8
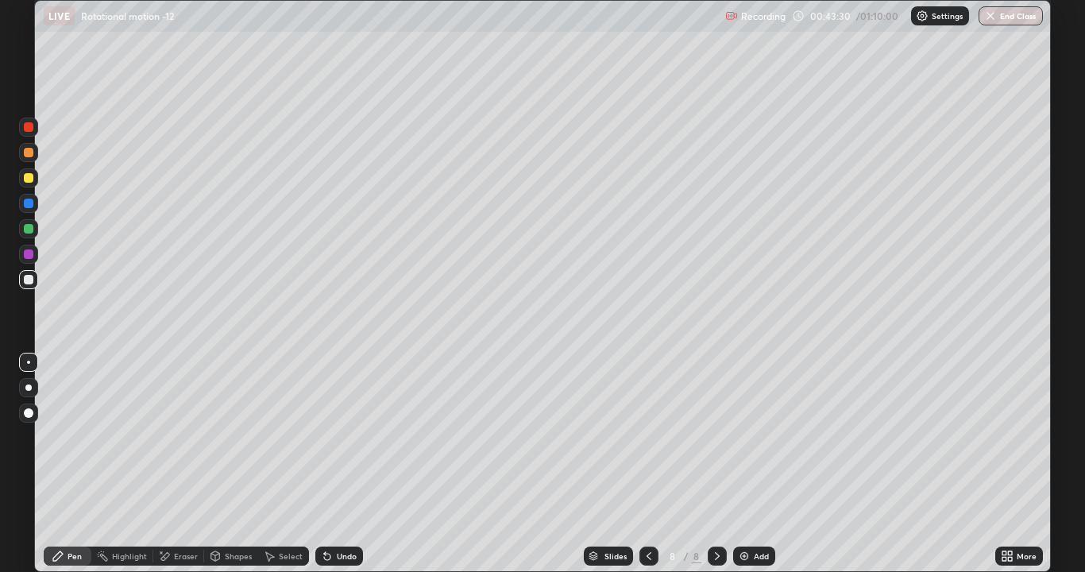
click at [755, 437] on div "Add" at bounding box center [754, 556] width 42 height 19
click at [342, 437] on div "Undo" at bounding box center [339, 556] width 48 height 19
click at [172, 437] on div "Eraser" at bounding box center [178, 556] width 51 height 19
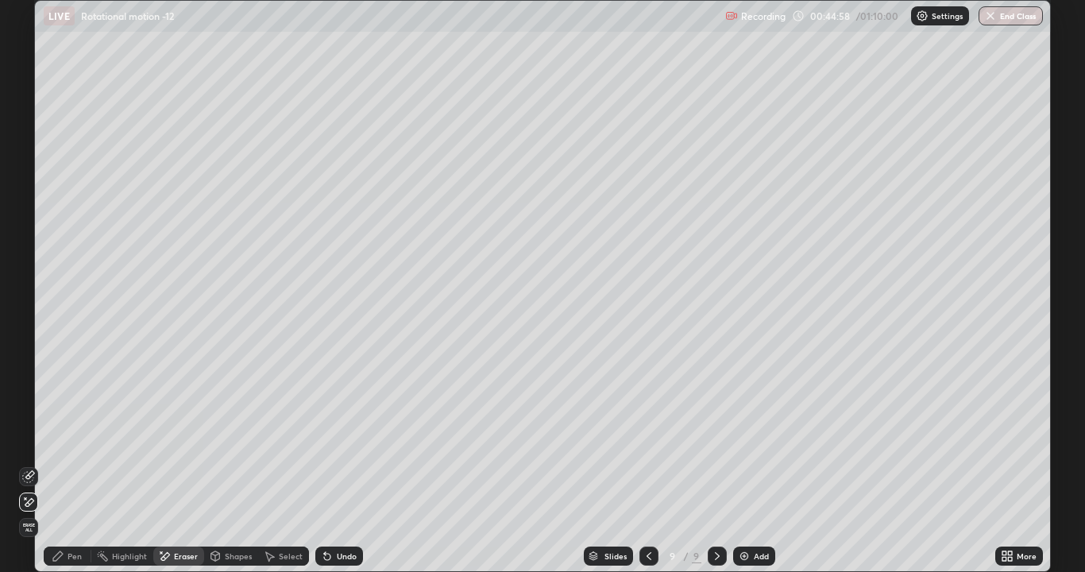
click at [68, 437] on div "Pen" at bounding box center [68, 556] width 48 height 19
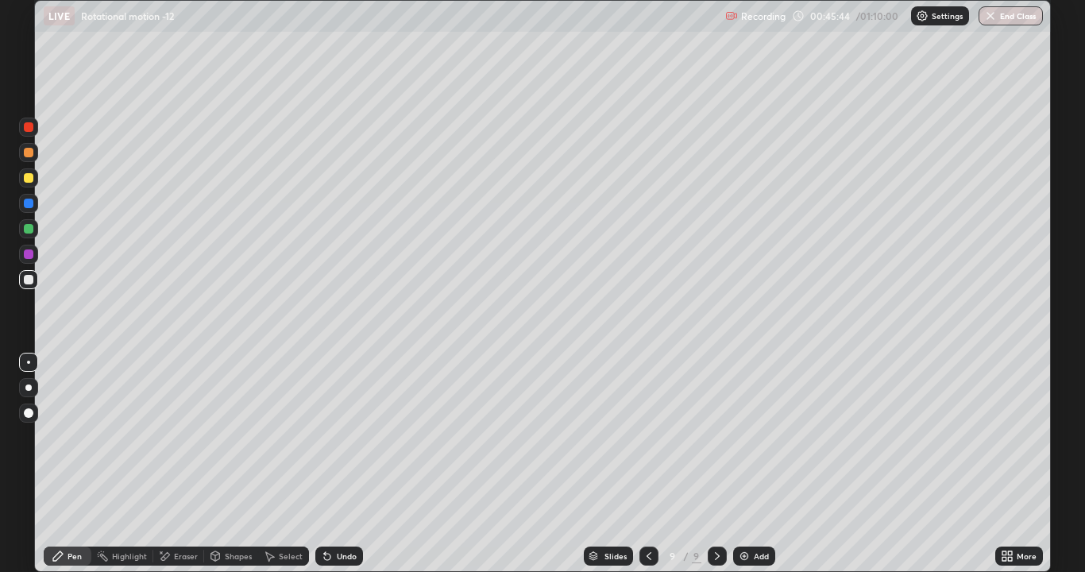
click at [176, 437] on div "Eraser" at bounding box center [186, 556] width 24 height 8
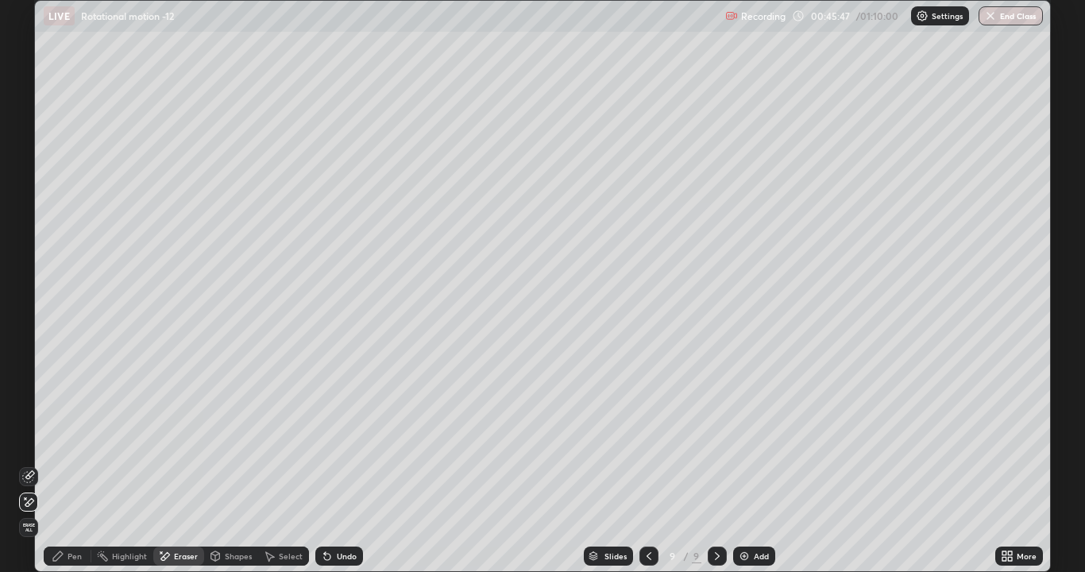
click at [64, 437] on icon at bounding box center [58, 556] width 13 height 13
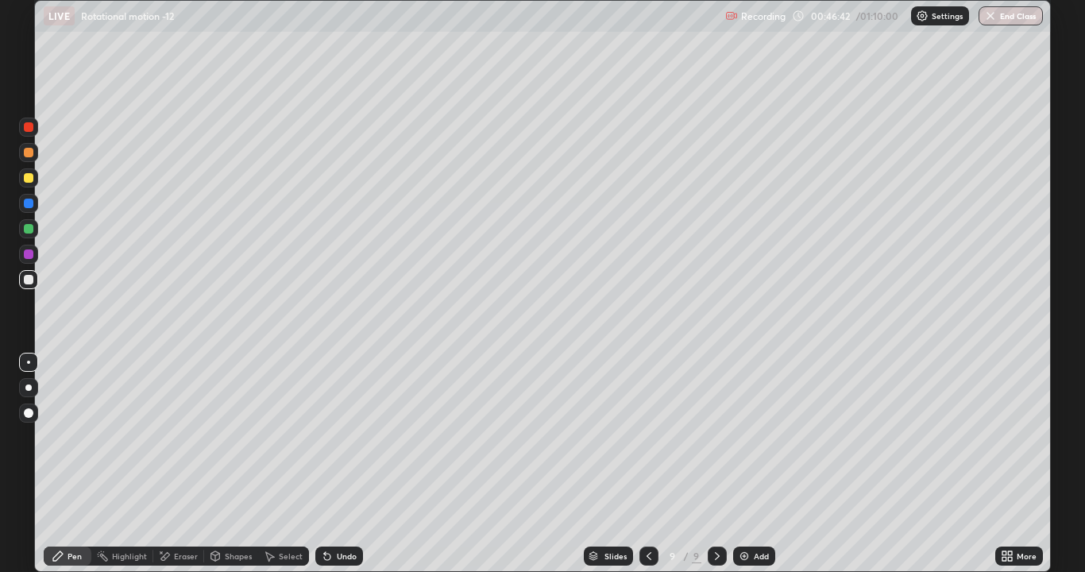
click at [647, 437] on icon at bounding box center [649, 556] width 13 height 13
click at [754, 437] on div "Add" at bounding box center [761, 556] width 15 height 8
click at [647, 437] on div at bounding box center [648, 556] width 19 height 19
click at [696, 437] on div "10" at bounding box center [696, 556] width 10 height 14
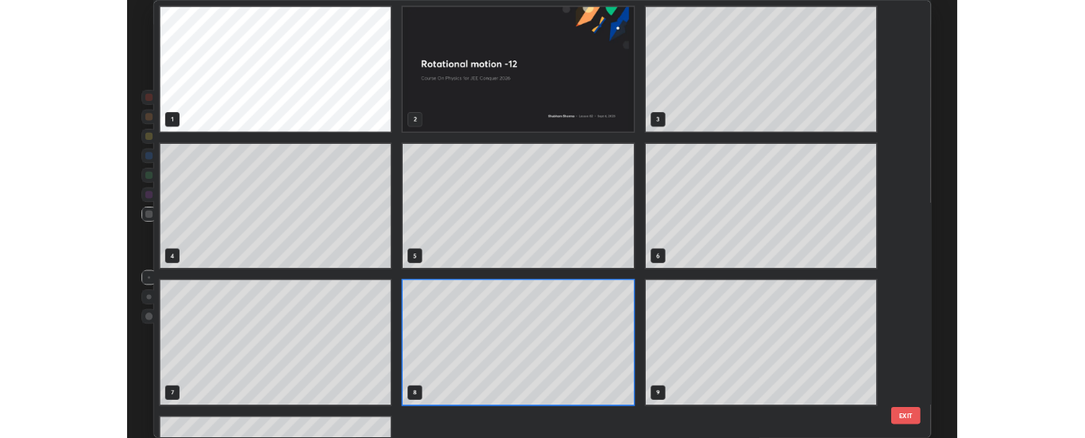
scroll to position [566, 1007]
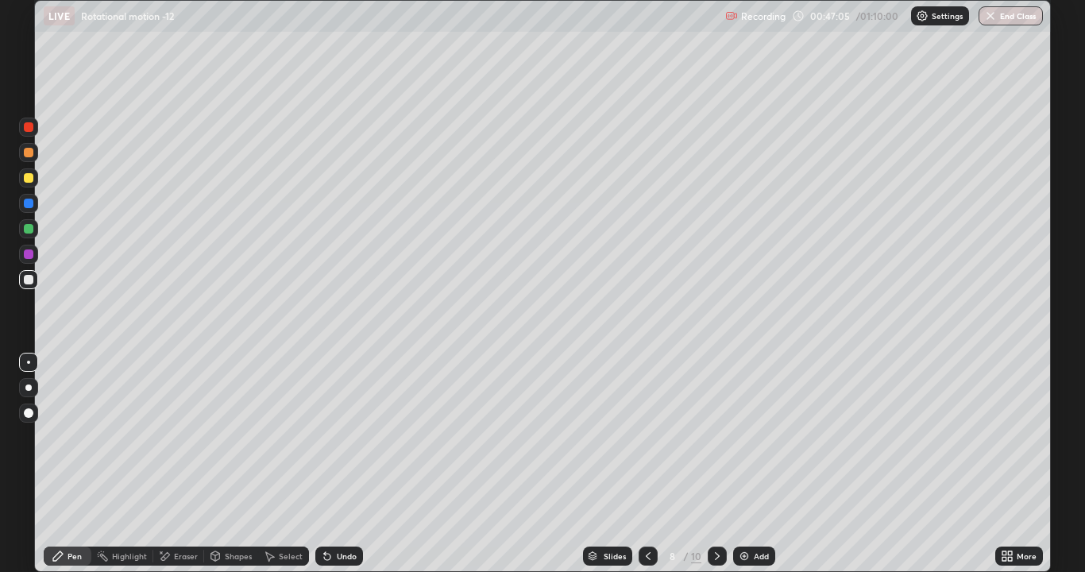
click at [721, 437] on icon at bounding box center [717, 556] width 13 height 13
click at [744, 437] on img at bounding box center [744, 556] width 13 height 13
click at [708, 437] on div at bounding box center [717, 556] width 19 height 32
click at [717, 437] on icon at bounding box center [717, 556] width 13 height 13
click at [744, 437] on img at bounding box center [744, 556] width 13 height 13
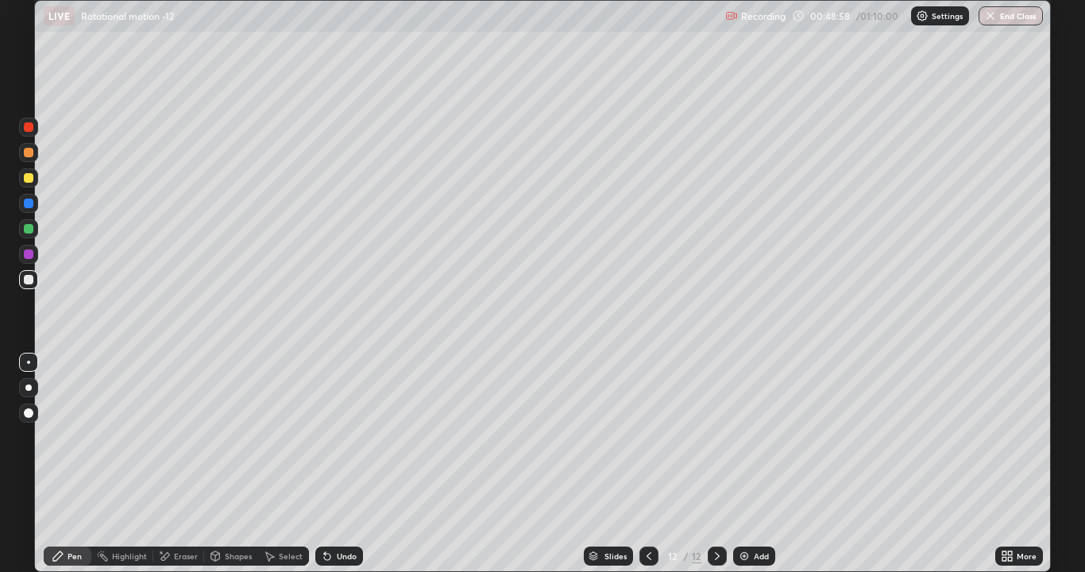
click at [332, 437] on div "Undo" at bounding box center [339, 556] width 48 height 19
click at [338, 437] on div "Undo" at bounding box center [339, 556] width 48 height 19
click at [347, 437] on div "Undo" at bounding box center [347, 556] width 20 height 8
click at [346, 437] on div "Undo" at bounding box center [347, 556] width 20 height 8
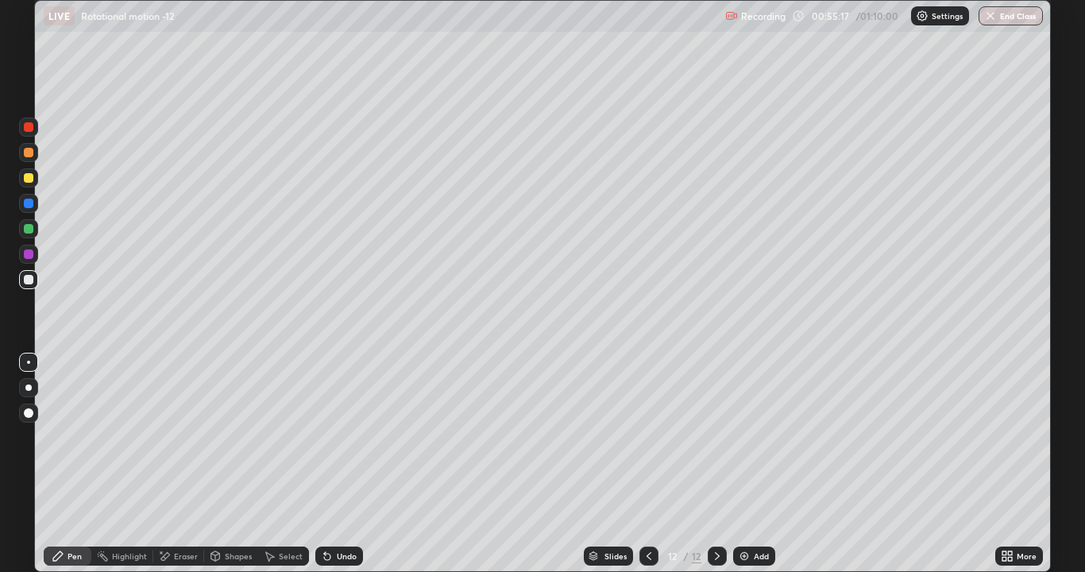
click at [345, 437] on div "Undo" at bounding box center [347, 556] width 20 height 8
click at [350, 437] on div "Undo" at bounding box center [347, 556] width 20 height 8
click at [756, 437] on div "Add" at bounding box center [761, 556] width 15 height 8
click at [168, 437] on icon at bounding box center [165, 556] width 9 height 8
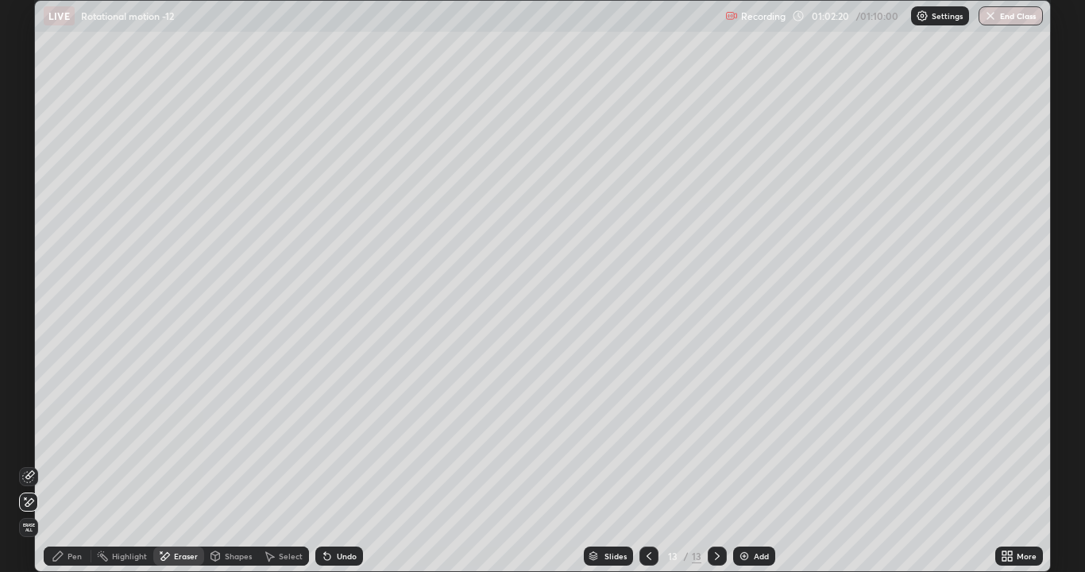
click at [73, 437] on div "Pen" at bounding box center [75, 556] width 14 height 8
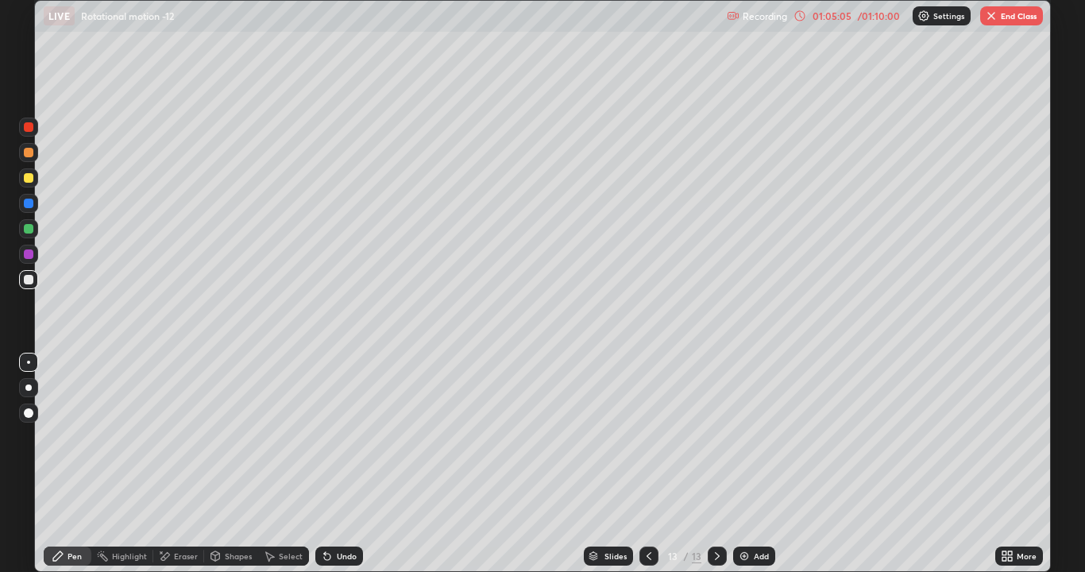
click at [1036, 17] on button "End Class" at bounding box center [1011, 15] width 63 height 19
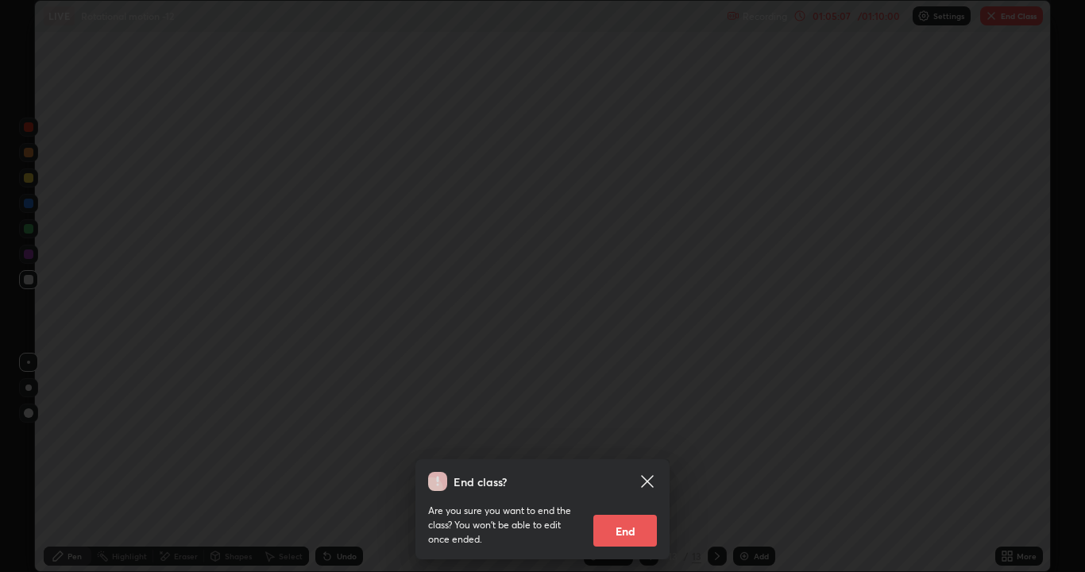
click at [636, 437] on button "End" at bounding box center [625, 531] width 64 height 32
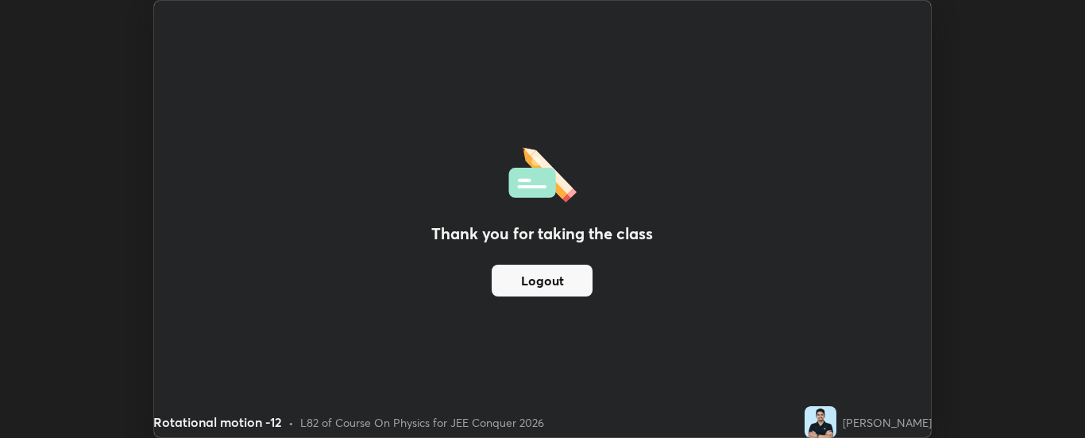
scroll to position [79007, 78359]
